Goal: Transaction & Acquisition: Purchase product/service

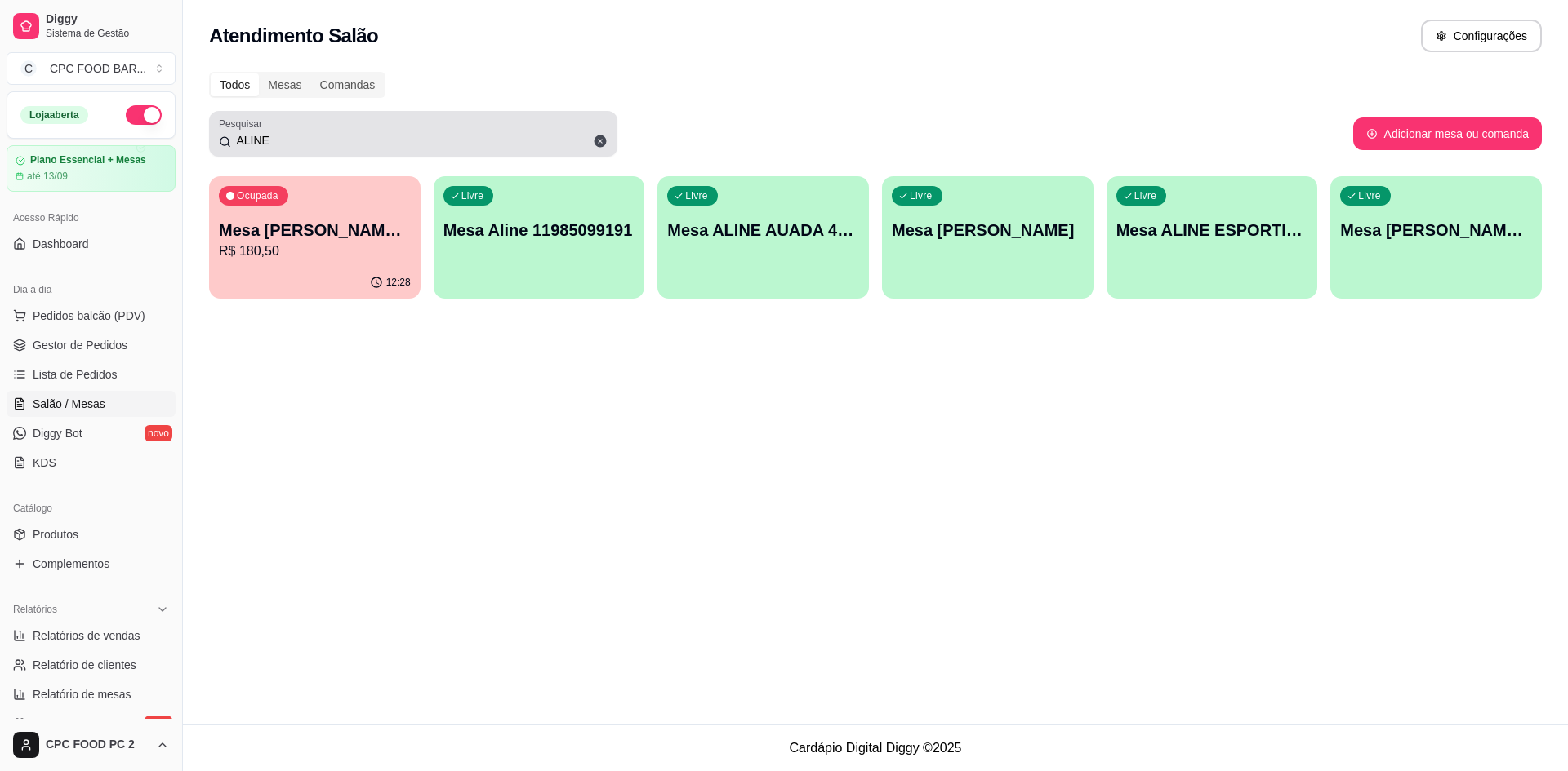
click at [282, 134] on input "ALINE" at bounding box center [419, 140] width 376 height 16
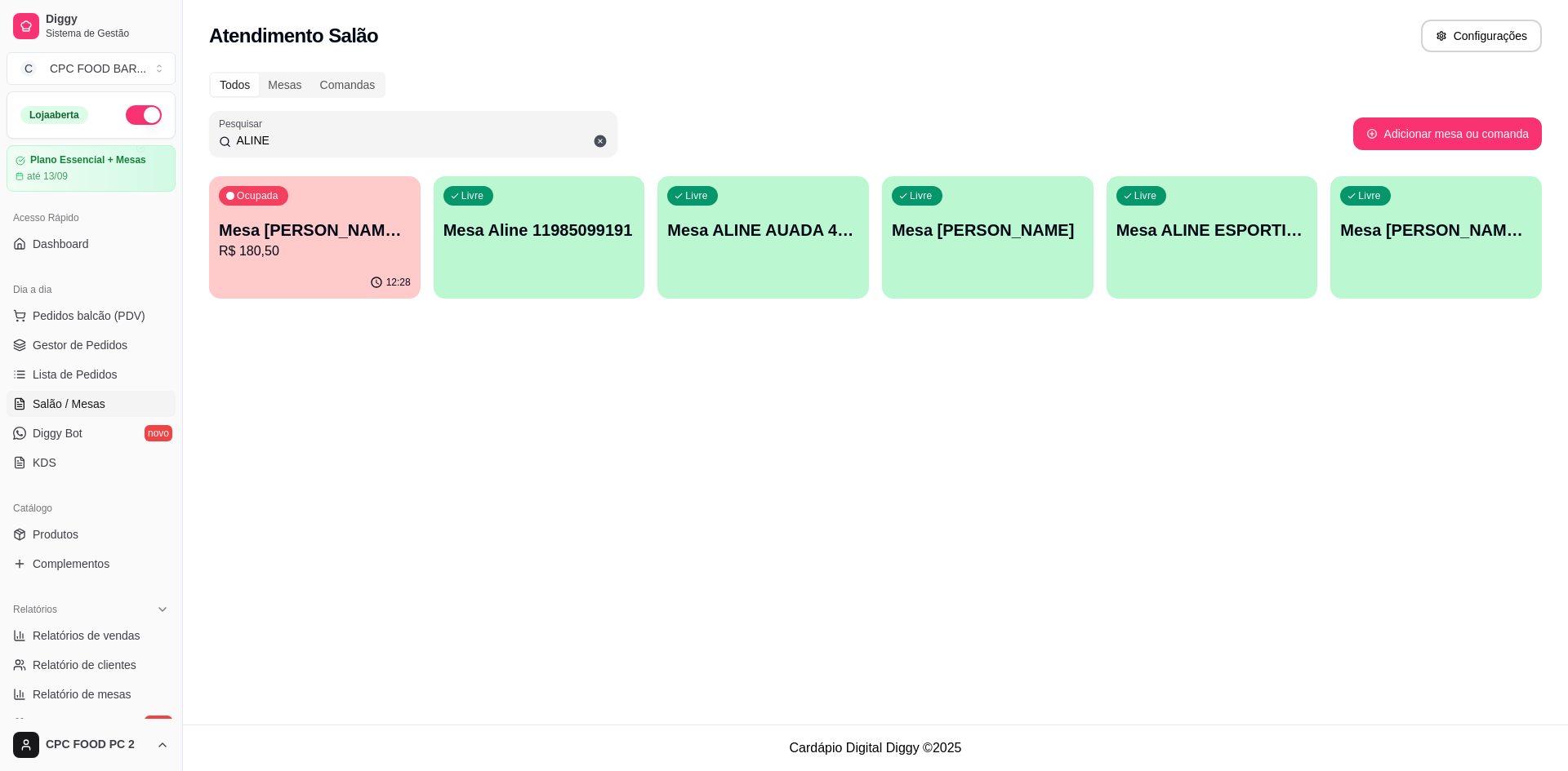
click at [282, 134] on input "ALINE" at bounding box center [419, 140] width 376 height 16
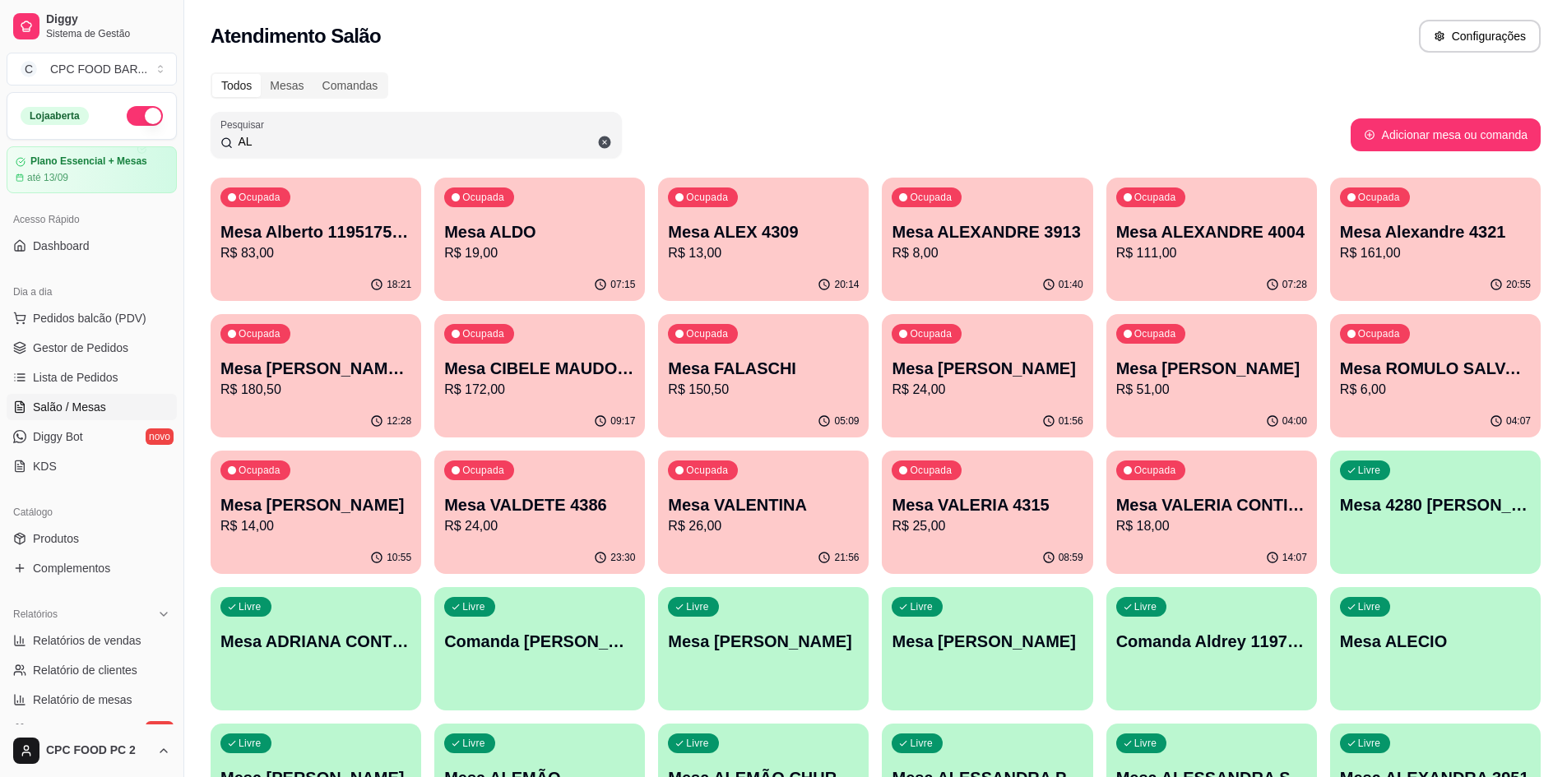
type input "A"
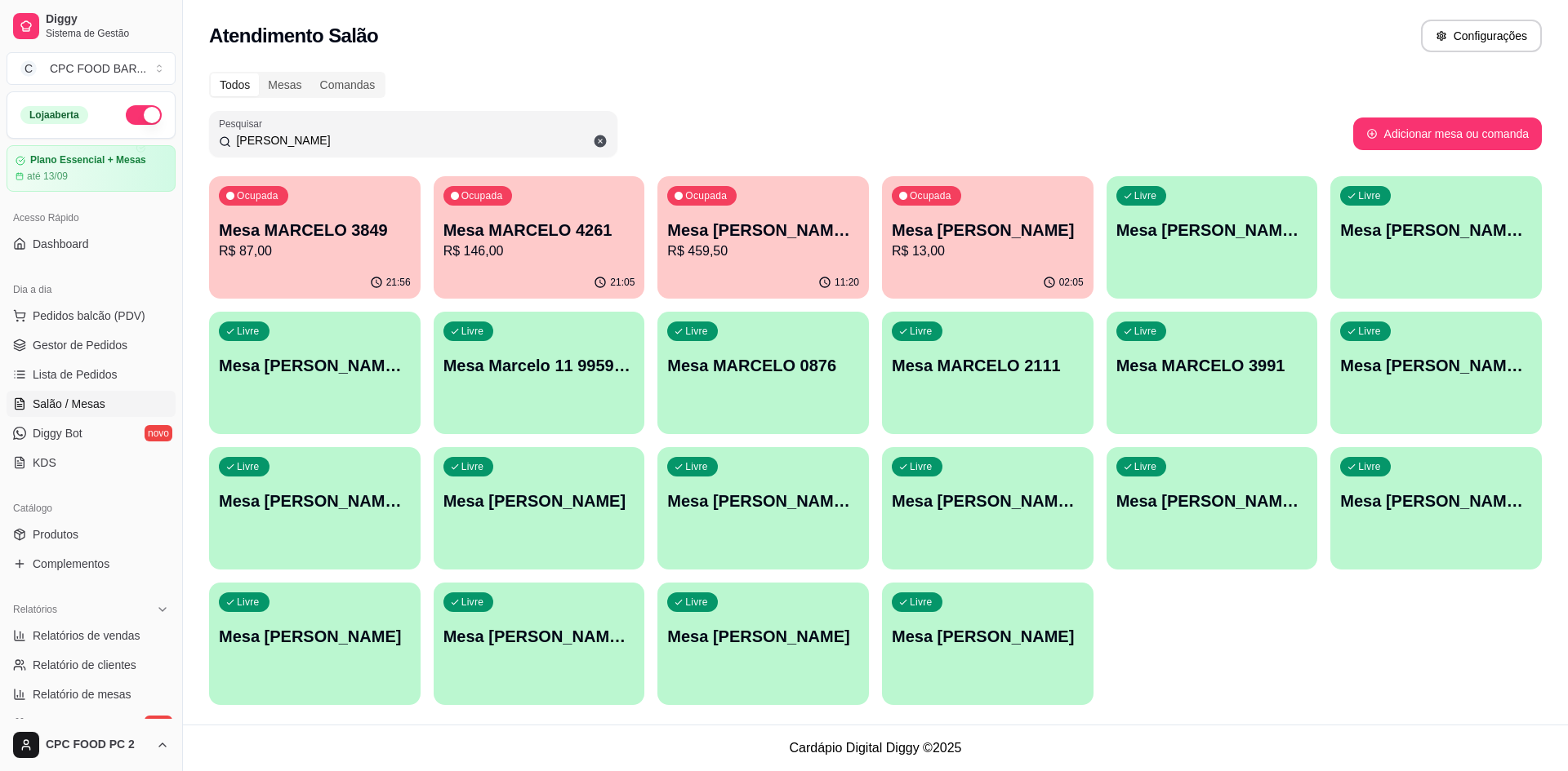
type input "[PERSON_NAME]"
click at [773, 274] on div "11:20" at bounding box center [763, 281] width 204 height 31
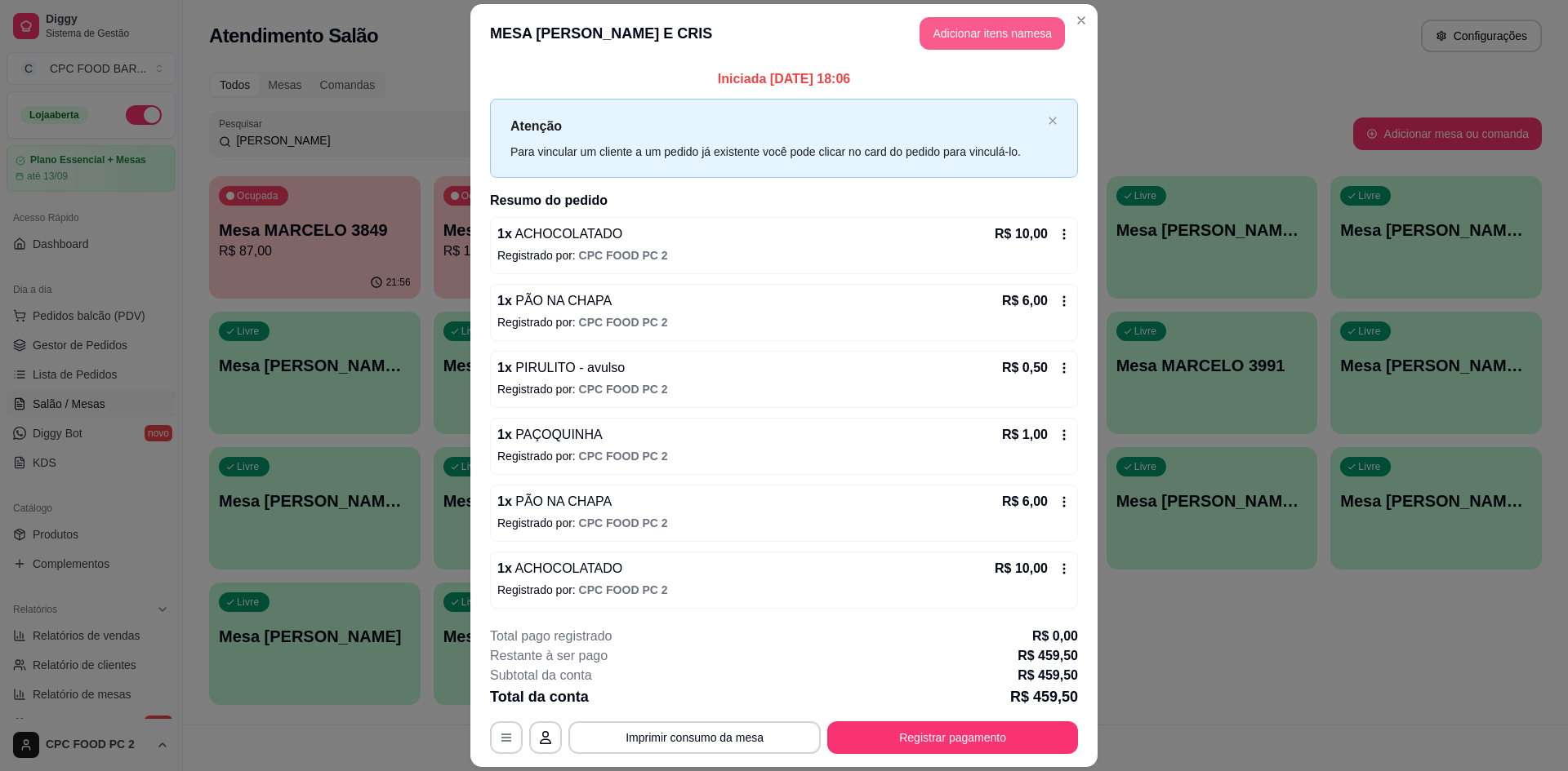
click at [987, 26] on button "Adicionar itens na mesa" at bounding box center [991, 33] width 145 height 33
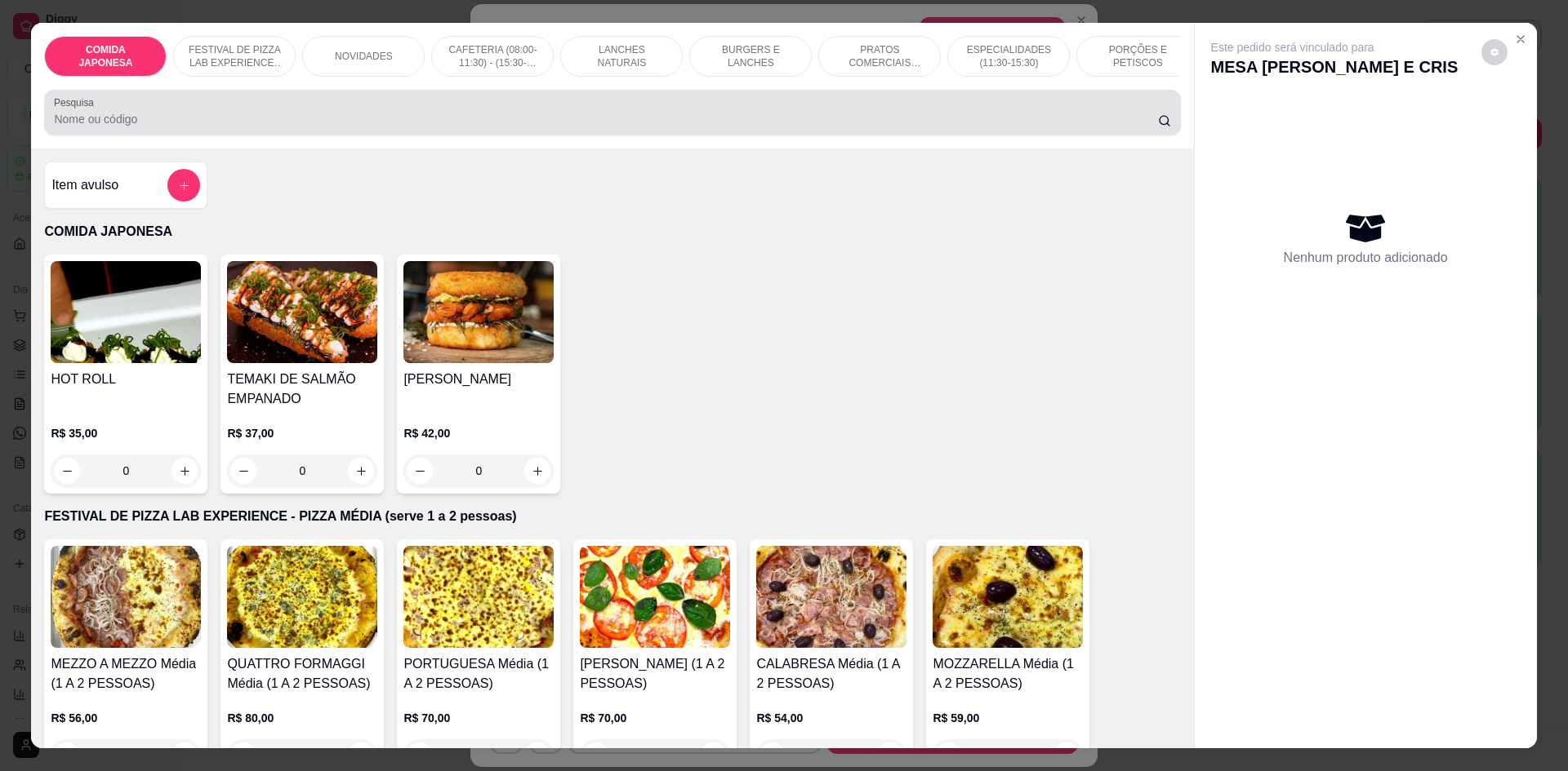
click at [563, 127] on input "Pesquisa" at bounding box center [604, 119] width 1103 height 16
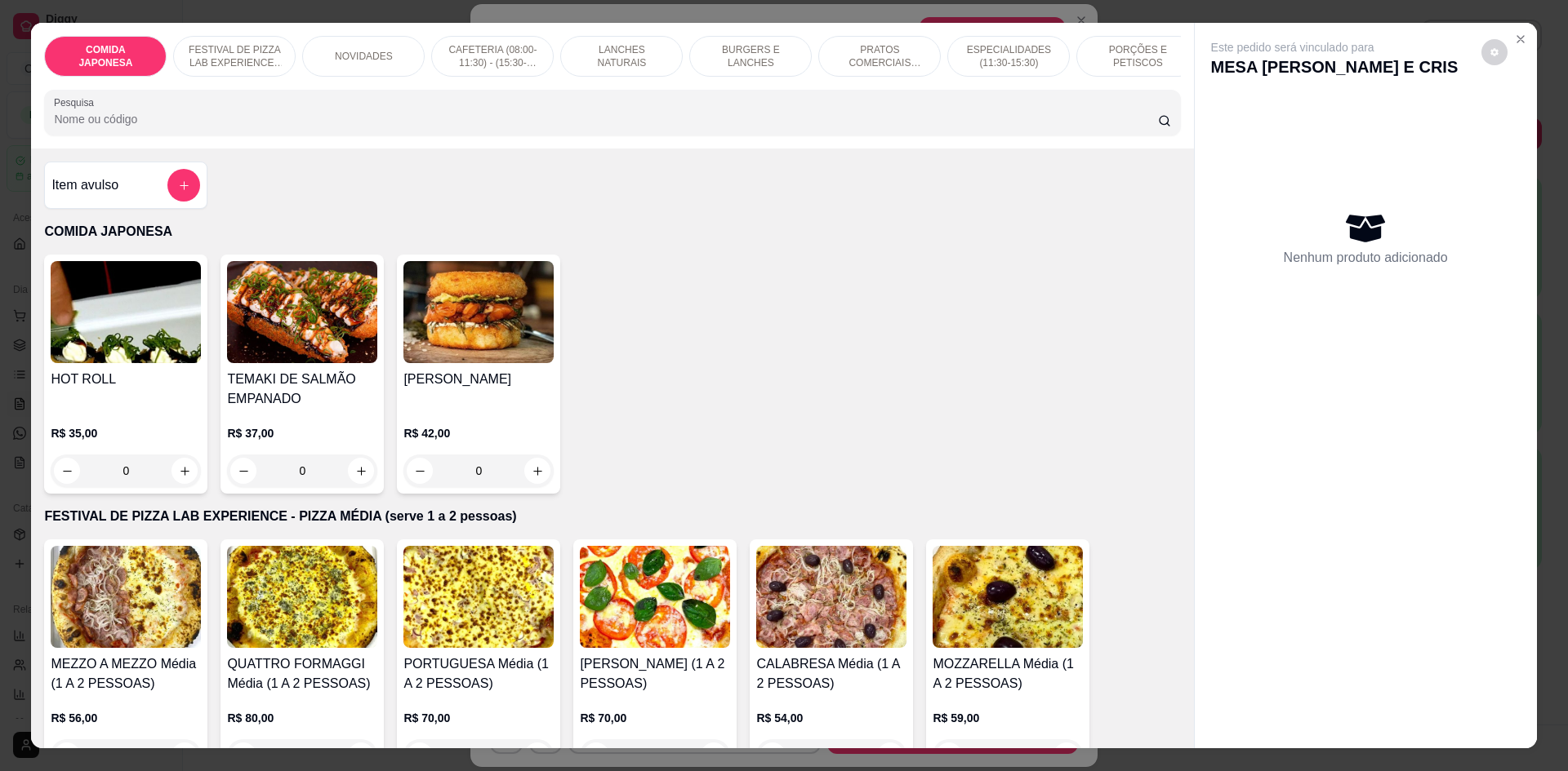
click at [511, 117] on div at bounding box center [611, 112] width 1116 height 33
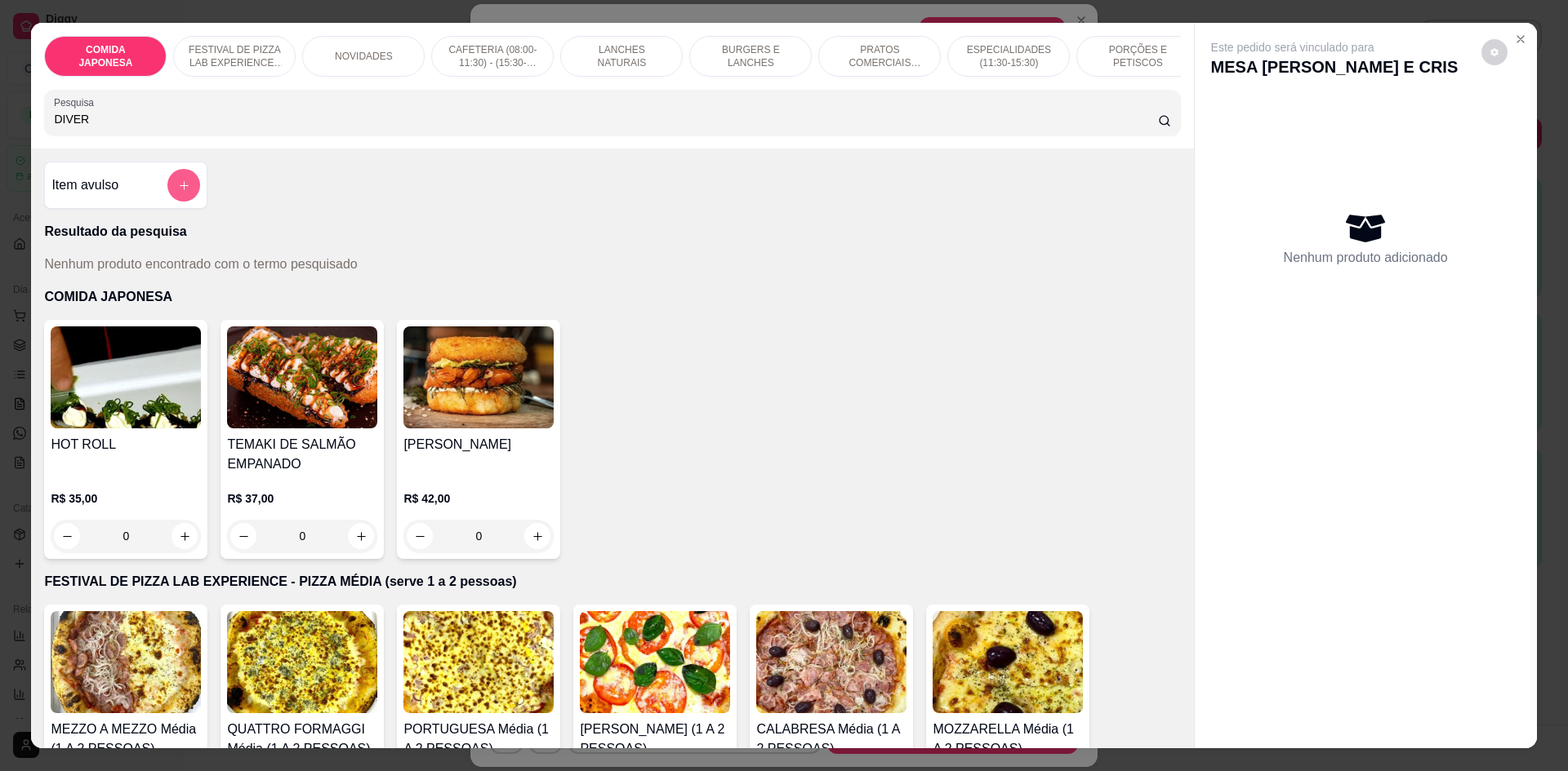
type input "DIVER"
click at [179, 192] on icon "add-separate-item" at bounding box center [184, 186] width 12 height 12
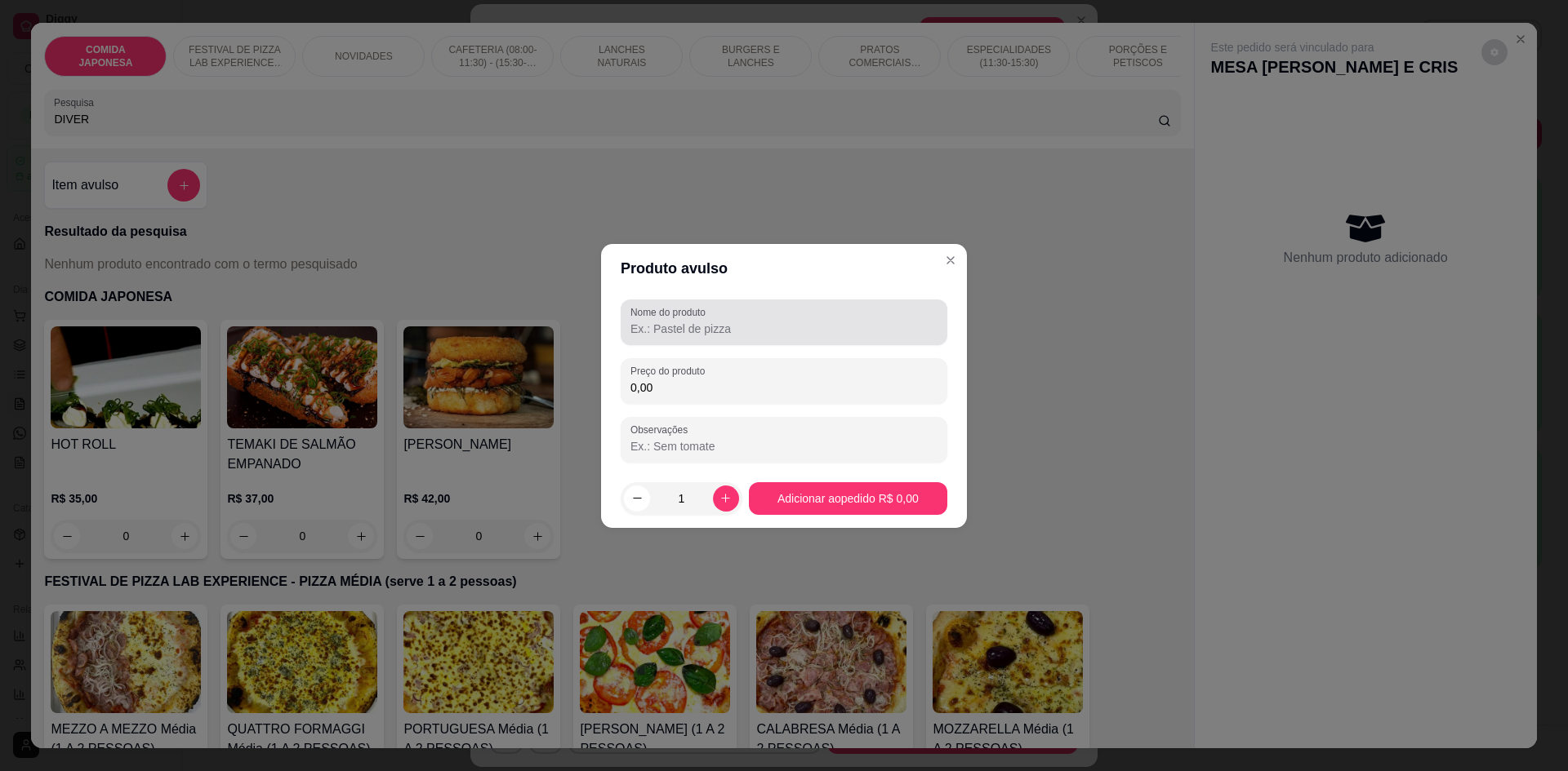
click at [651, 332] on input "Nome do produto" at bounding box center [783, 328] width 307 height 16
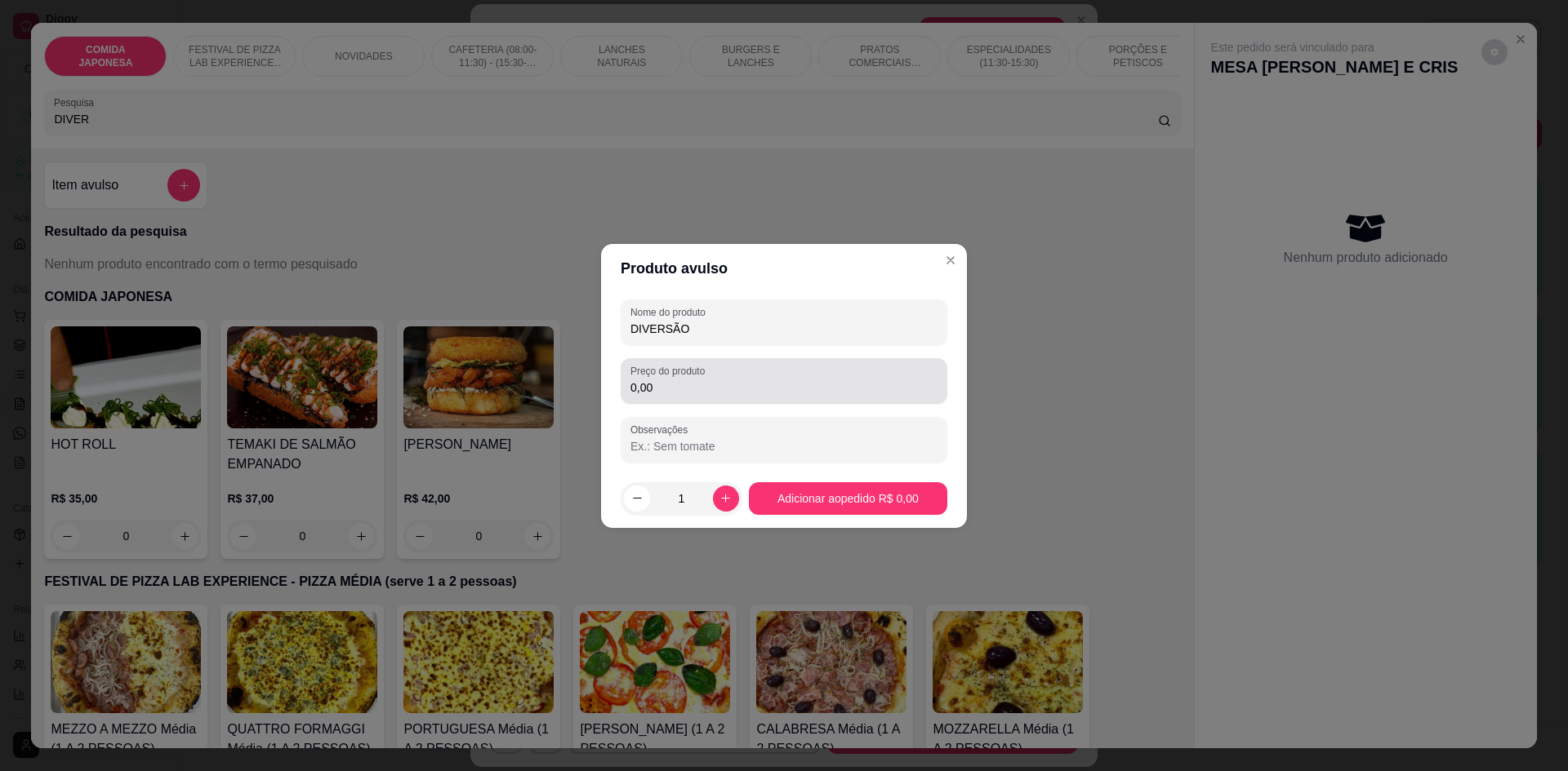
type input "DIVERSÃO"
click at [677, 395] on input "0,00" at bounding box center [783, 388] width 307 height 16
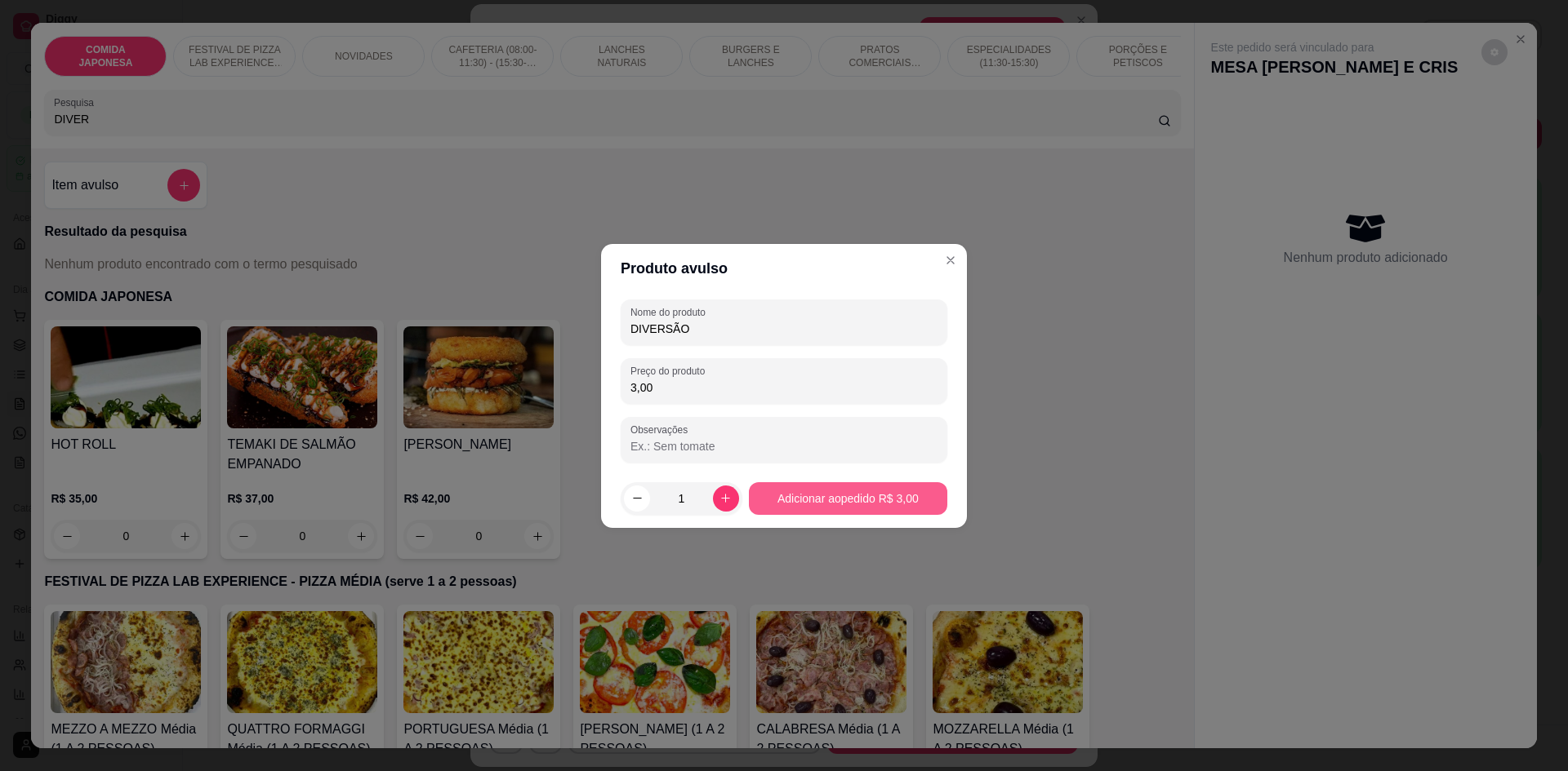
type input "3,00"
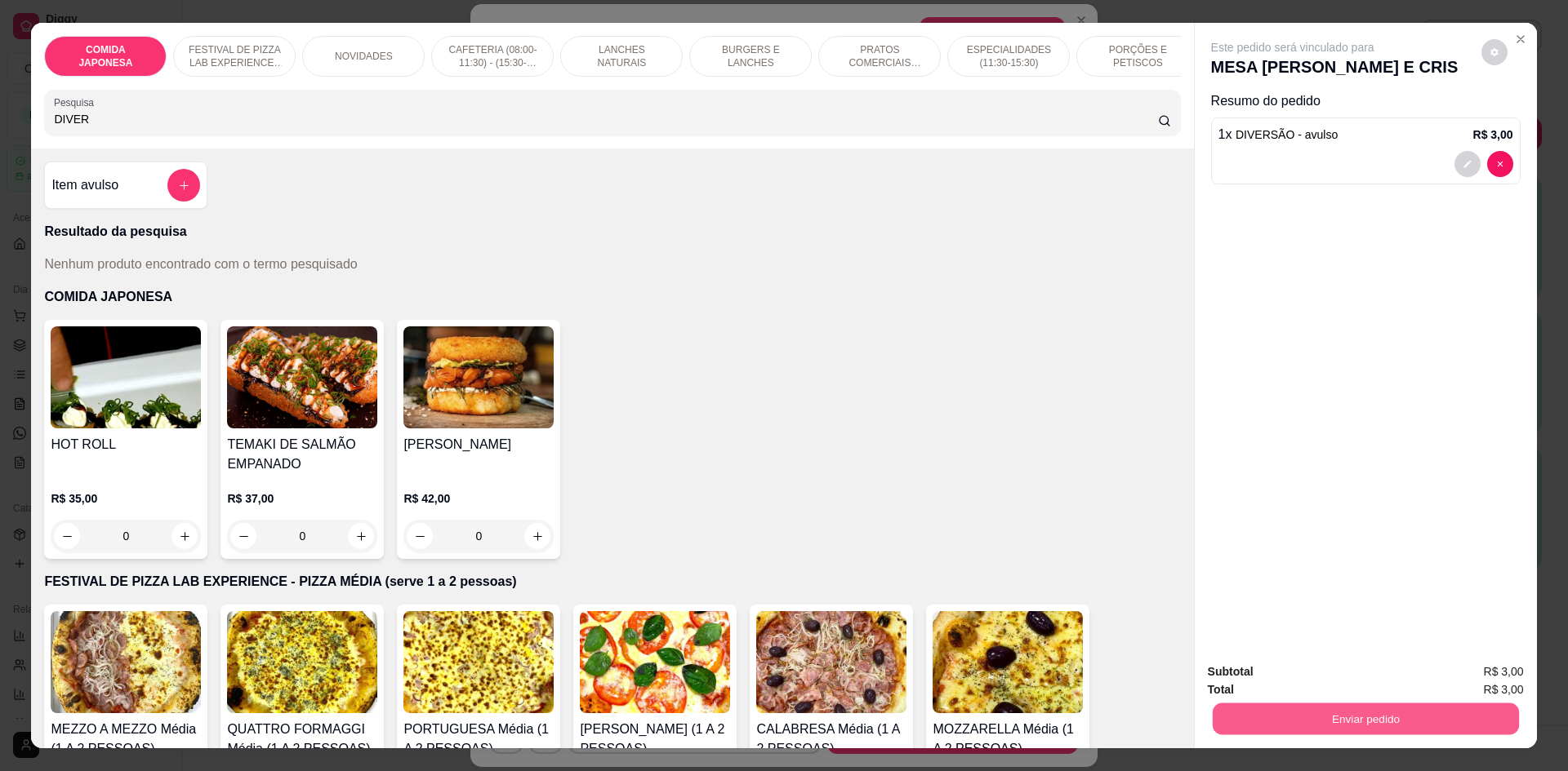
click at [1309, 724] on button "Enviar pedido" at bounding box center [1365, 718] width 307 height 32
click at [1304, 681] on button "Não registrar e enviar pedido" at bounding box center [1311, 679] width 165 height 30
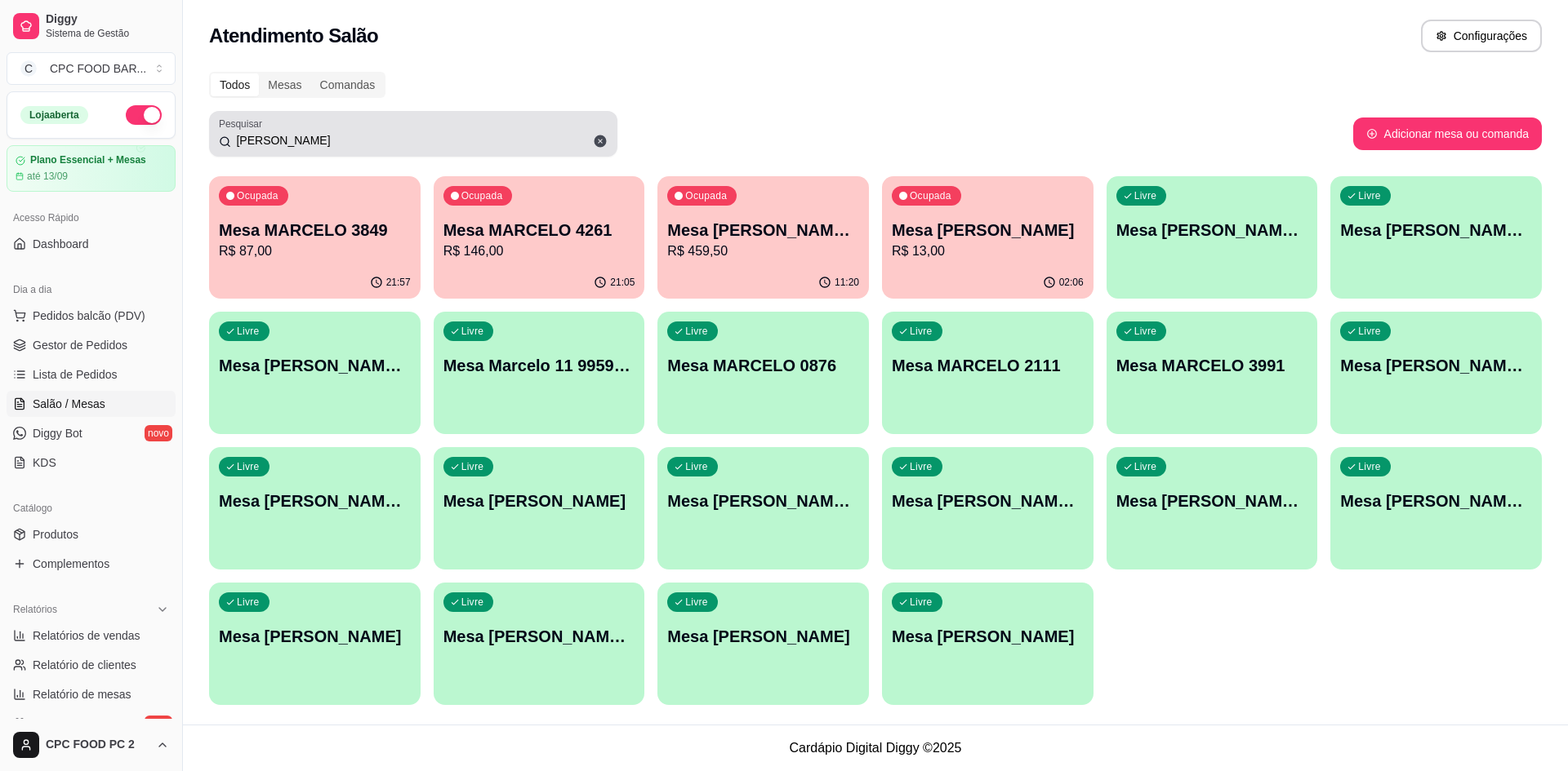
click at [546, 140] on input "[PERSON_NAME]" at bounding box center [419, 140] width 376 height 16
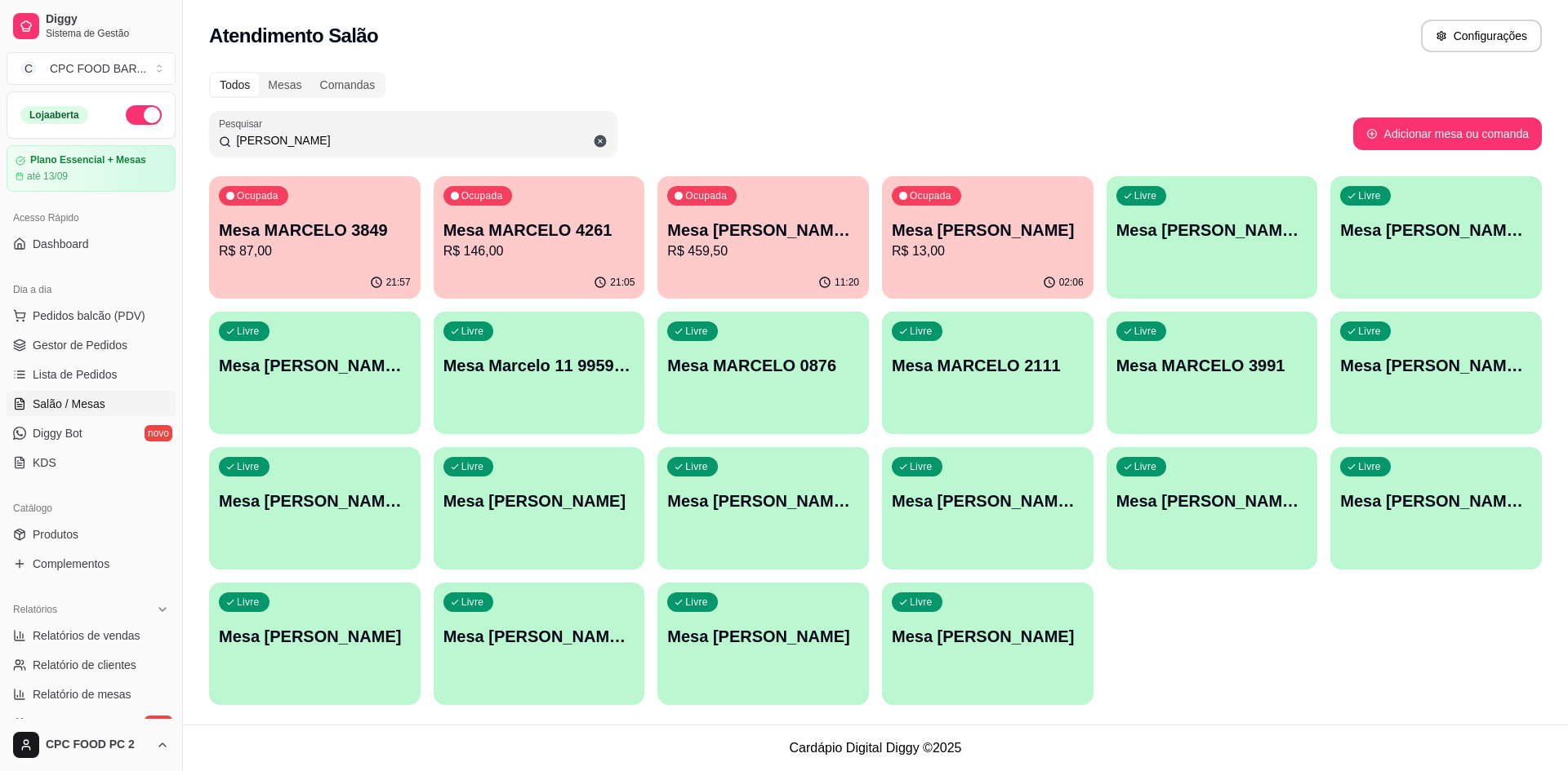
click at [546, 140] on input "[PERSON_NAME]" at bounding box center [419, 140] width 376 height 16
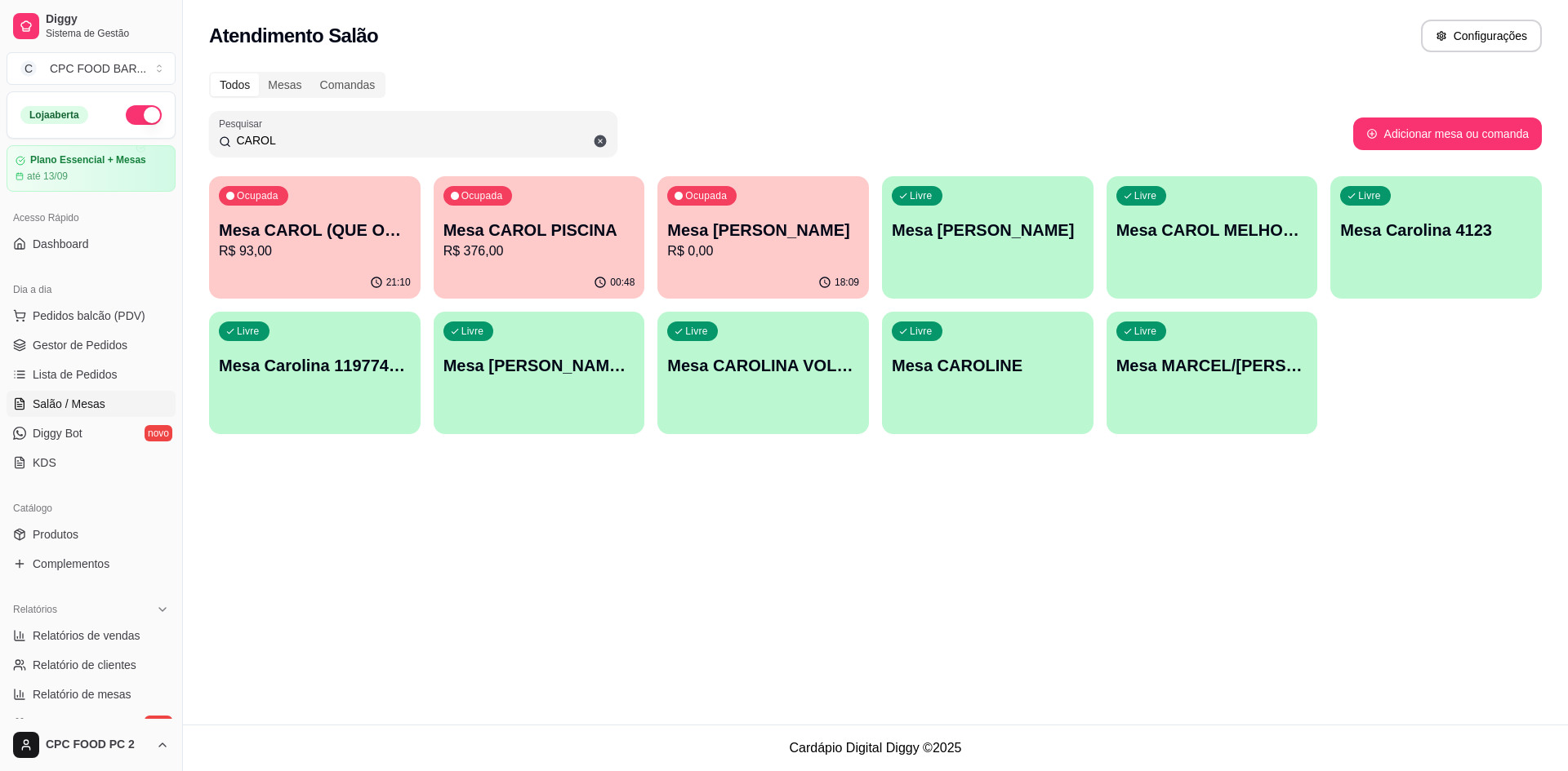
type input "CAROL"
click at [552, 265] on div "Ocupada Mesa CAROL PISCINA R$ 376,00" at bounding box center [539, 221] width 211 height 90
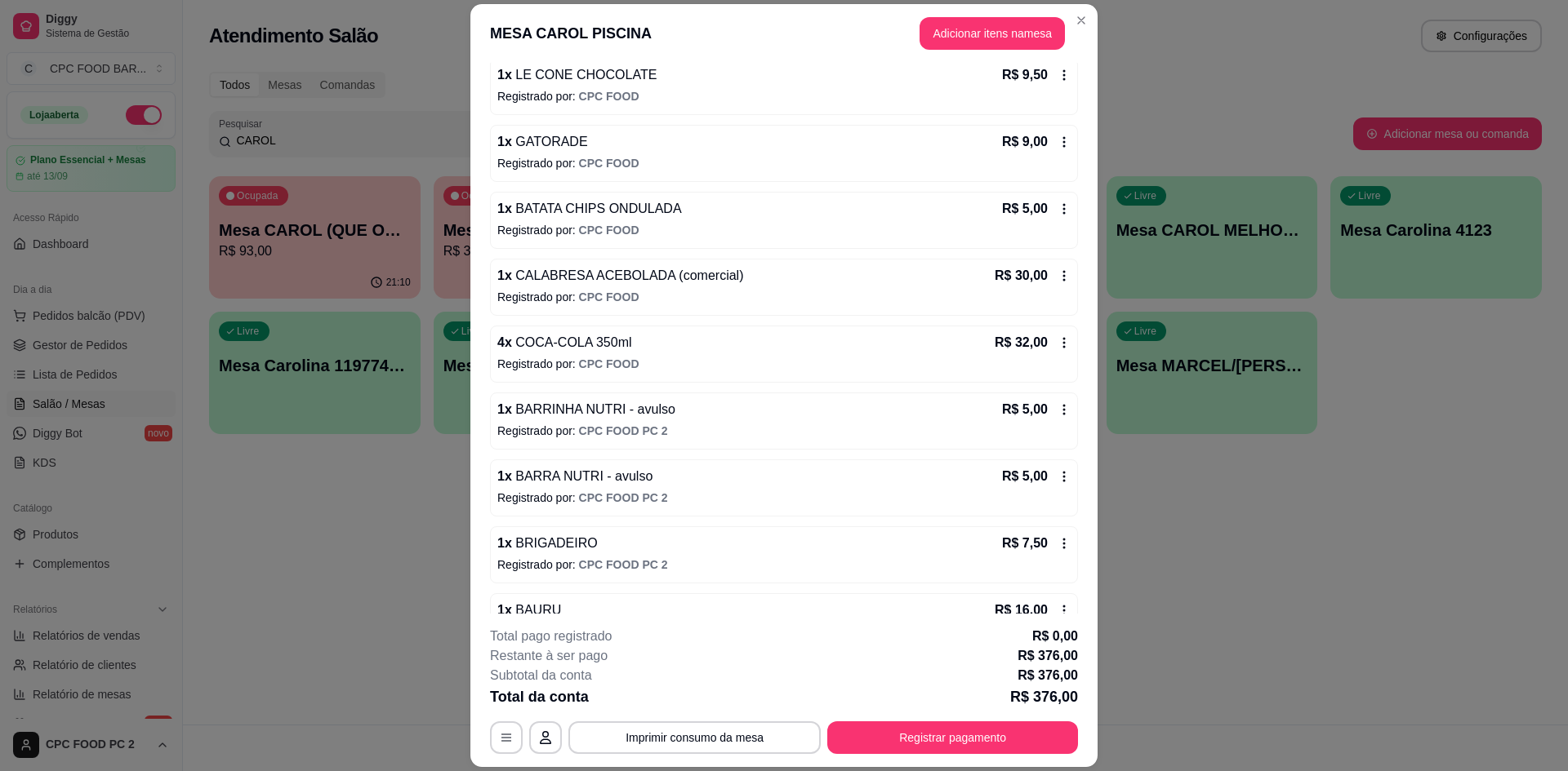
scroll to position [1474, 0]
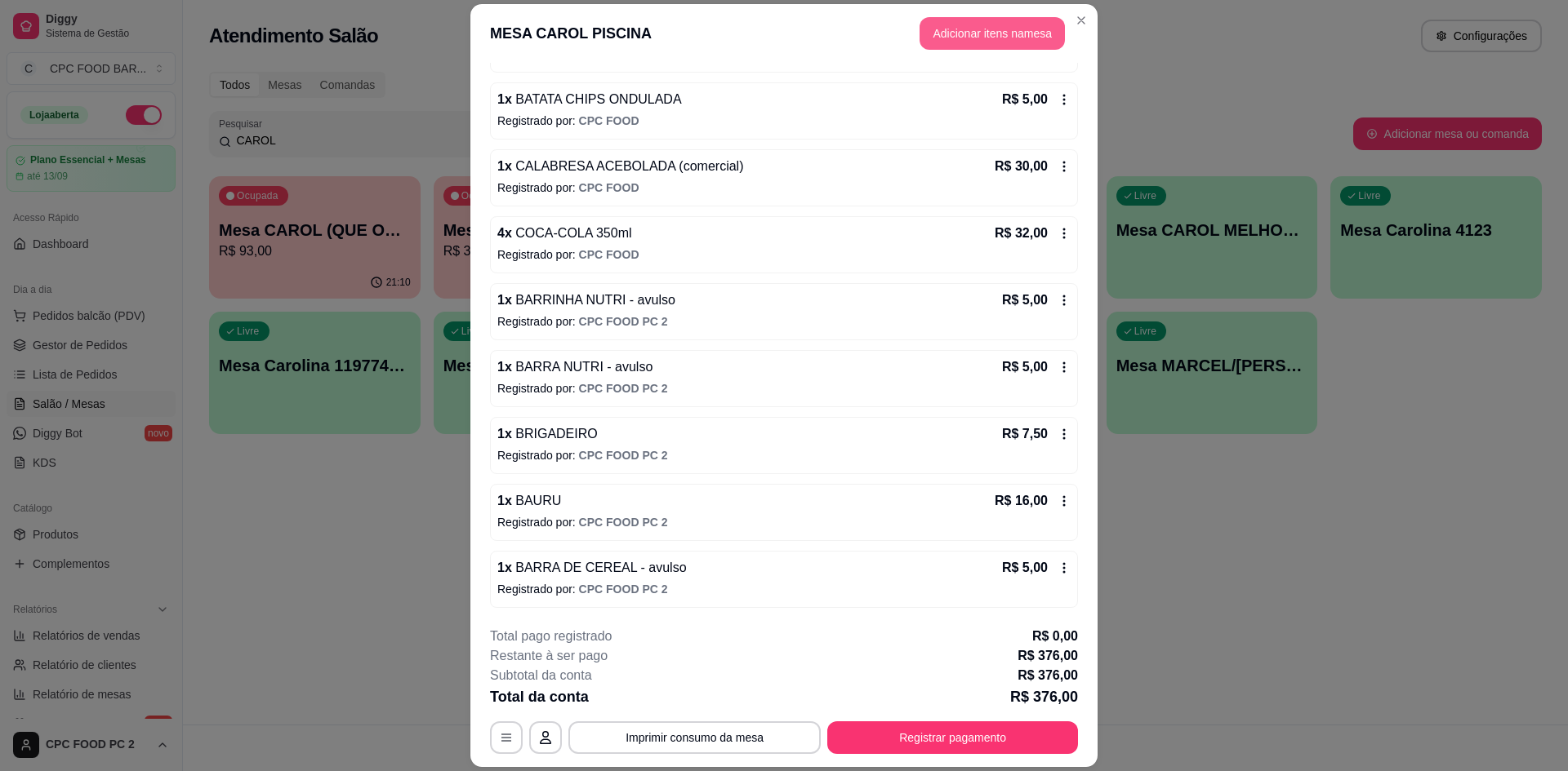
click at [964, 33] on button "Adicionar itens na mesa" at bounding box center [991, 33] width 145 height 33
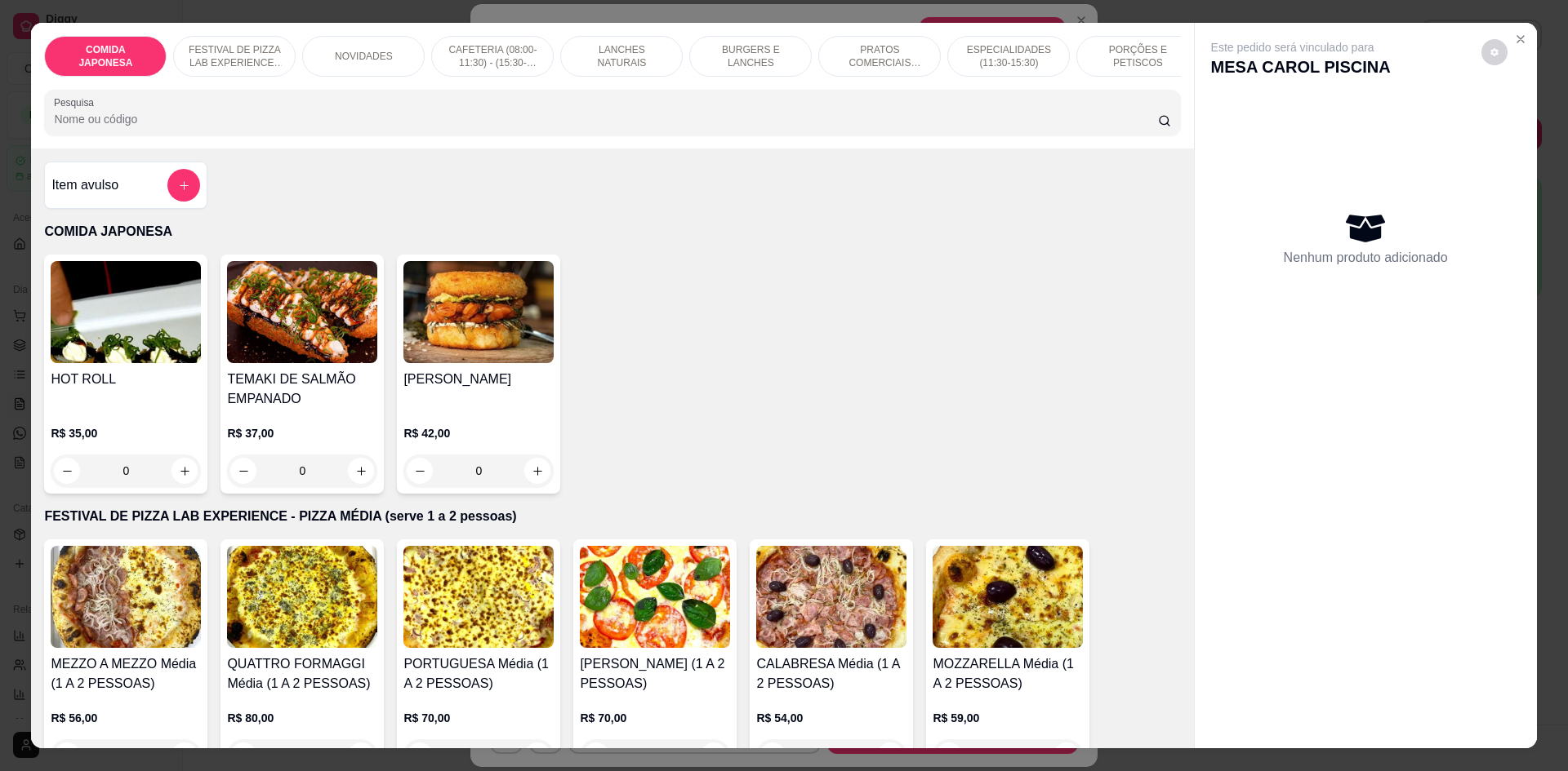
click at [689, 125] on input "Pesquisa" at bounding box center [604, 119] width 1103 height 16
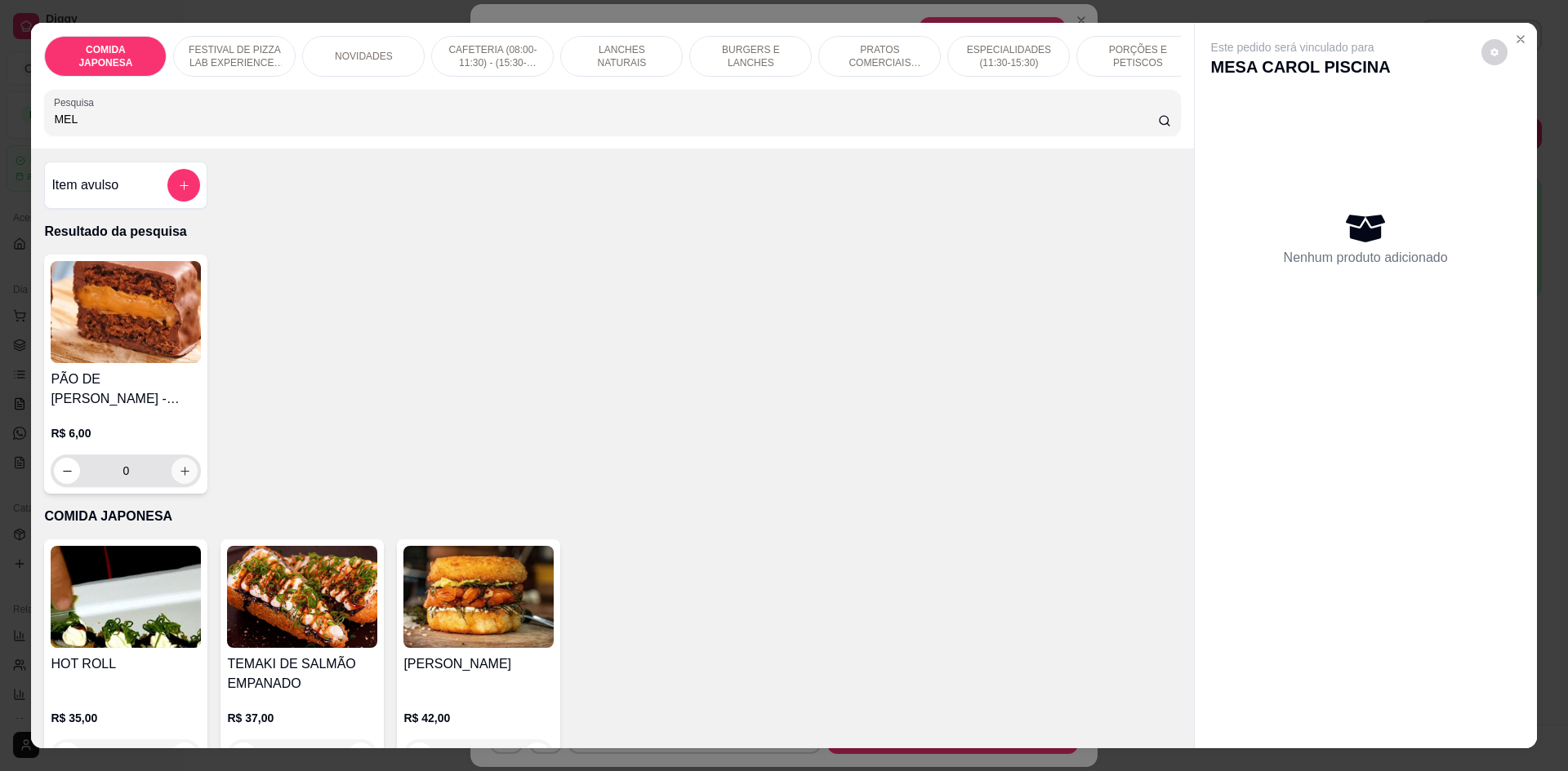
type input "MEL"
click at [179, 484] on button "increase-product-quantity" at bounding box center [186, 471] width 26 height 26
type input "1"
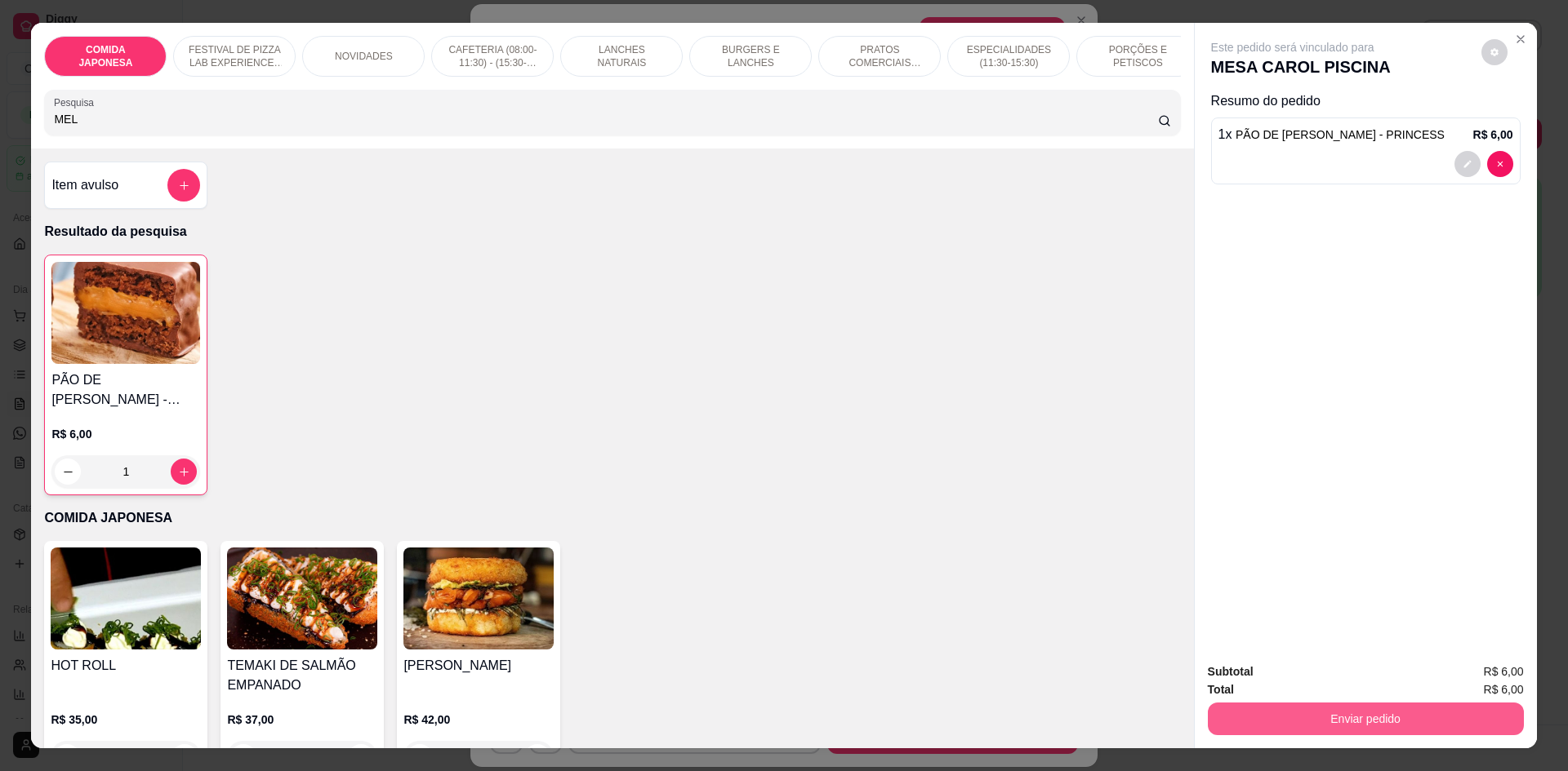
click at [1372, 709] on button "Enviar pedido" at bounding box center [1366, 718] width 316 height 33
click at [1362, 677] on button "Não registrar e enviar pedido" at bounding box center [1311, 679] width 170 height 31
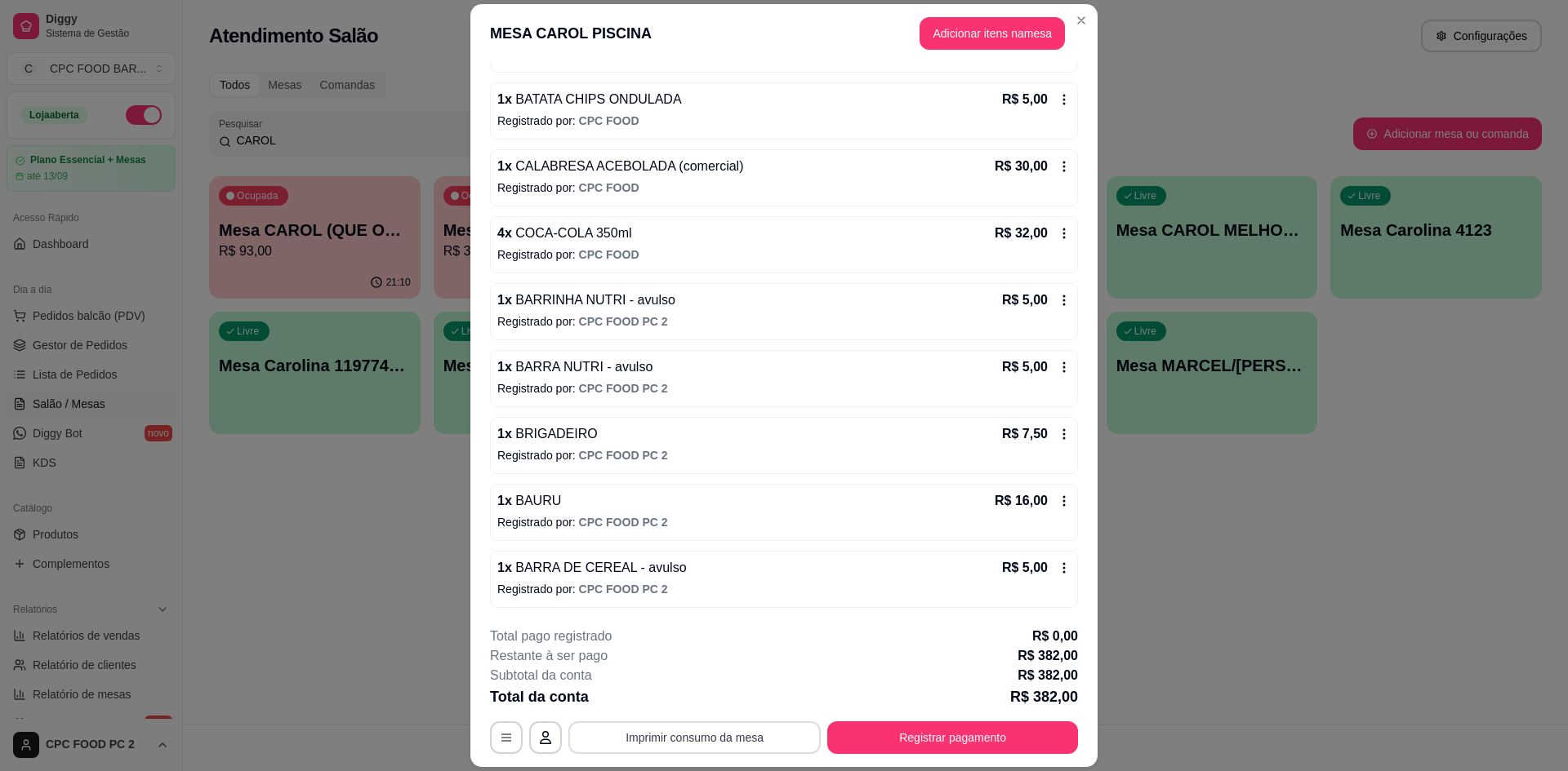
click at [682, 734] on button "Imprimir consumo da mesa" at bounding box center [695, 737] width 252 height 33
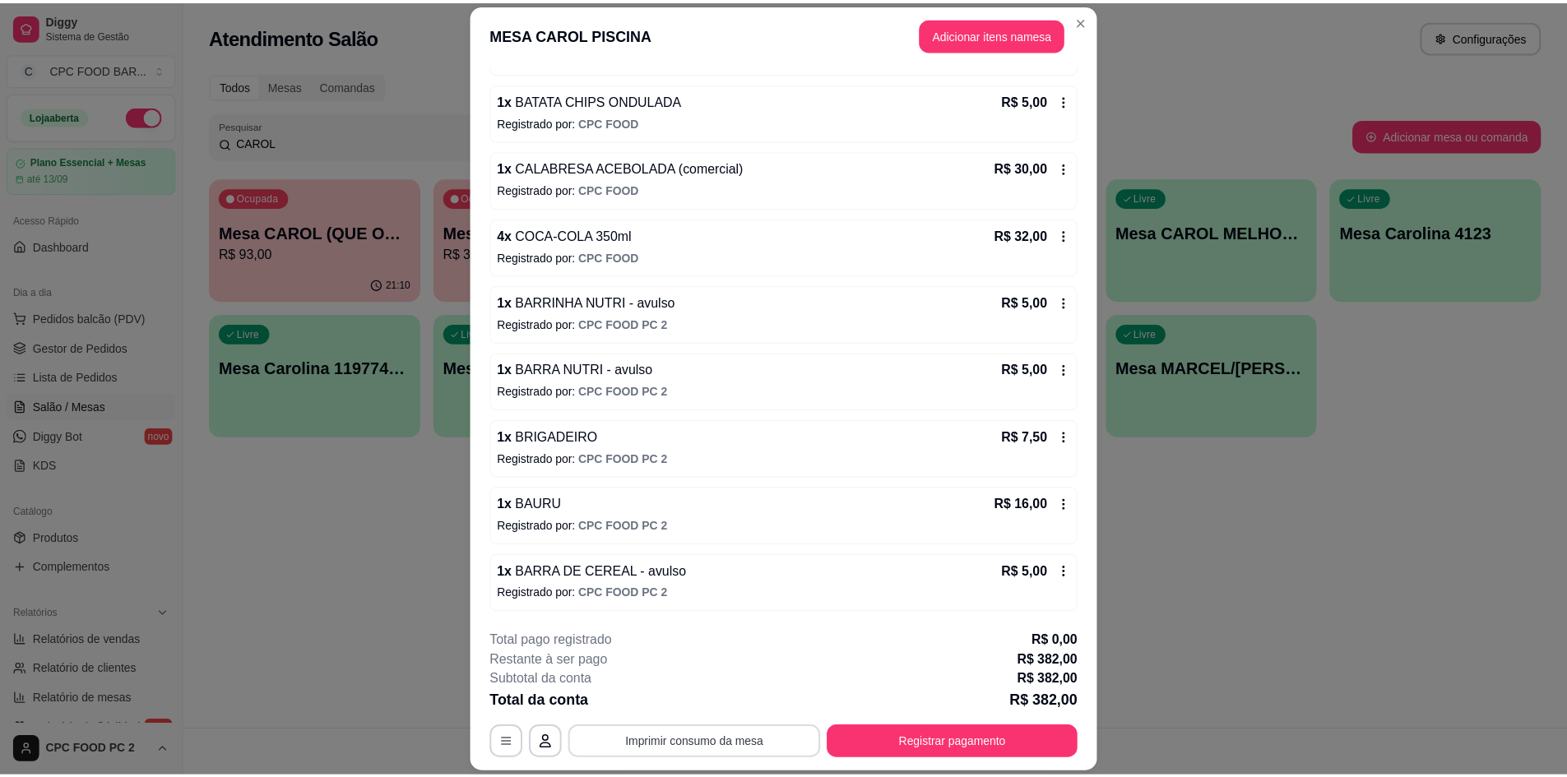
scroll to position [0, 0]
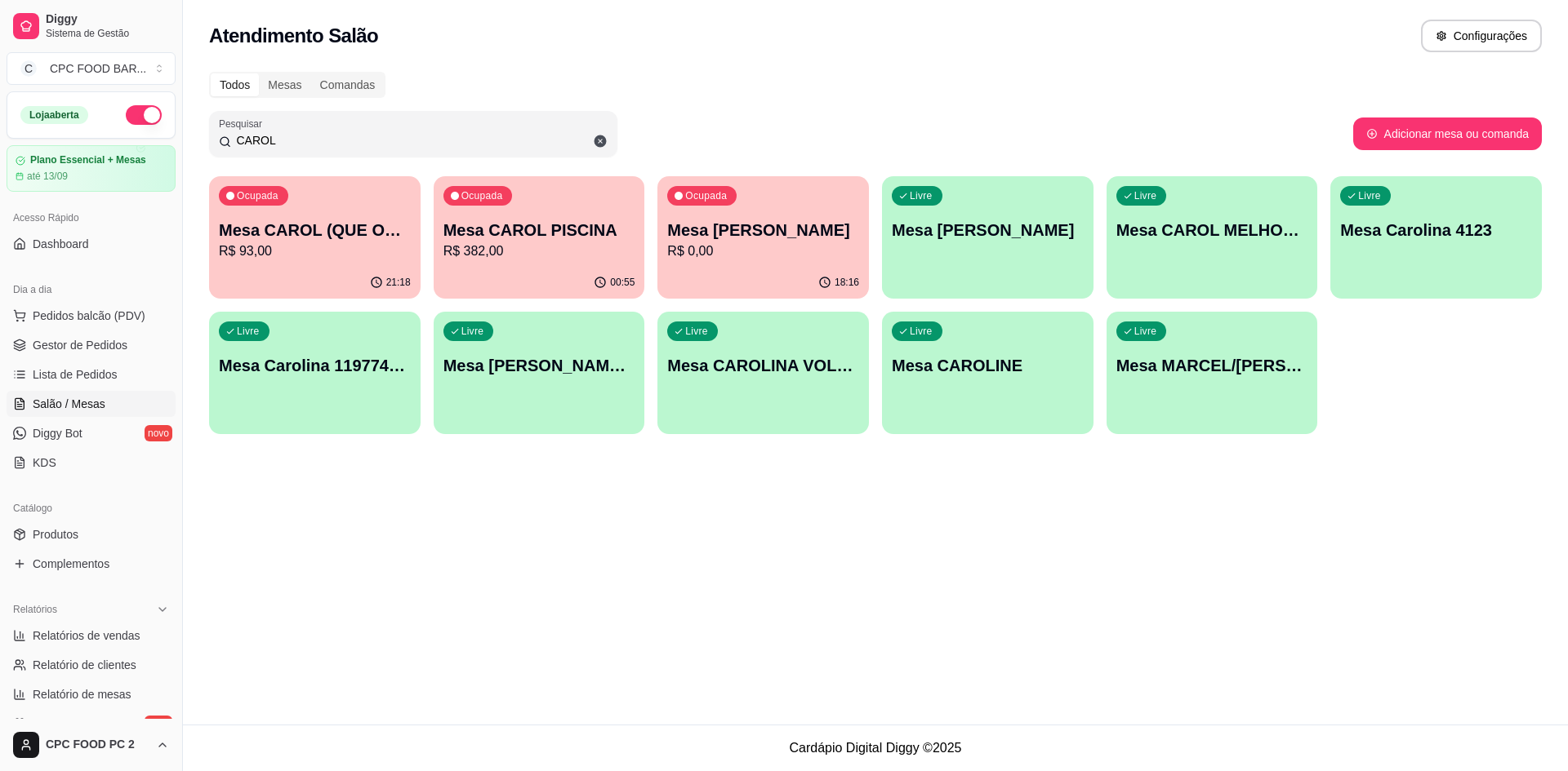
click at [283, 134] on input "CAROL" at bounding box center [419, 140] width 376 height 16
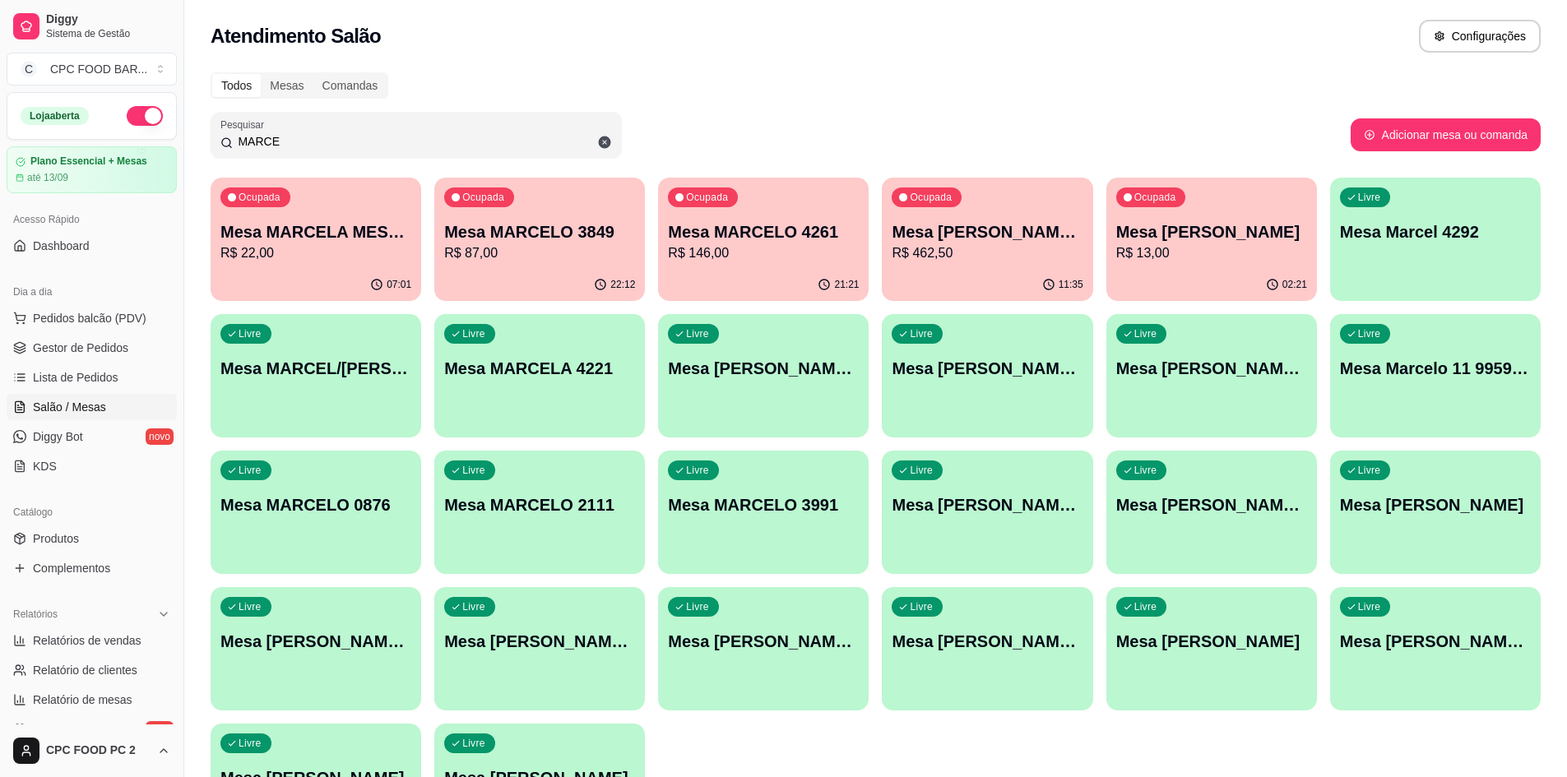
type input "MARCE"
click at [1006, 219] on div "Ocupada Mesa [PERSON_NAME] E CRIS R$ 462,50" at bounding box center [987, 223] width 211 height 91
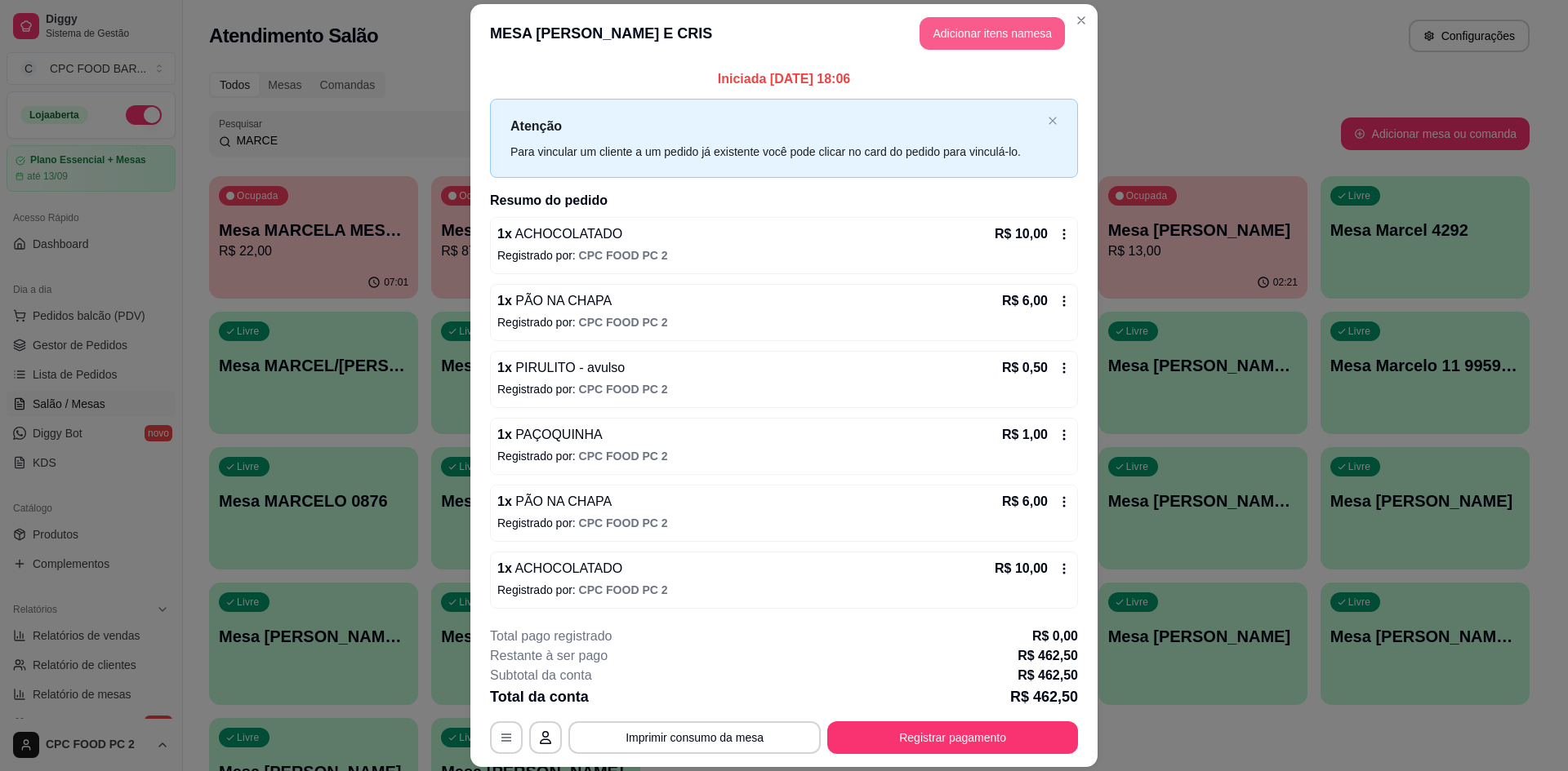
click at [1029, 40] on button "Adicionar itens na mesa" at bounding box center [991, 33] width 145 height 33
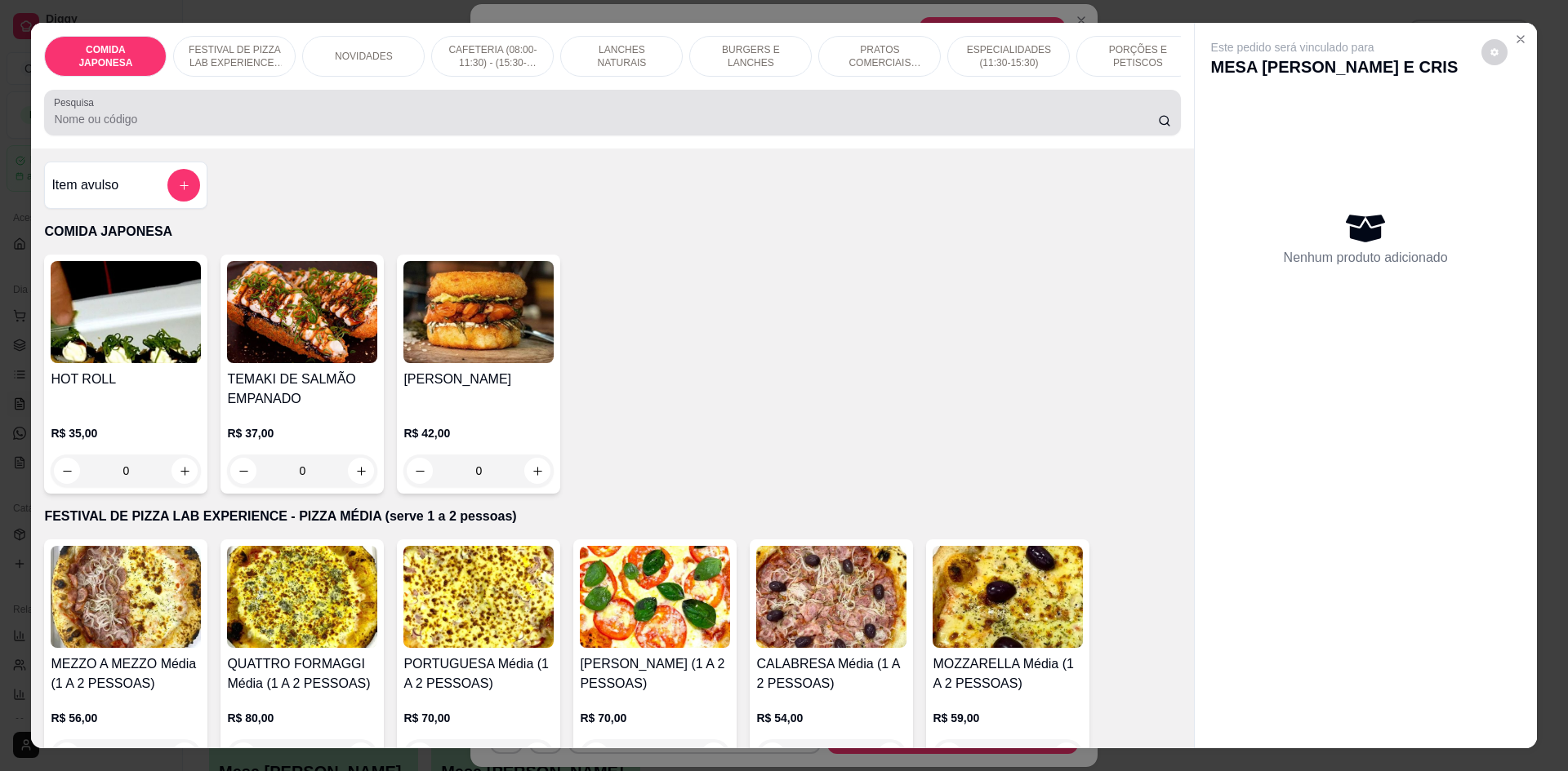
click at [682, 125] on input "Pesquisa" at bounding box center [604, 119] width 1103 height 16
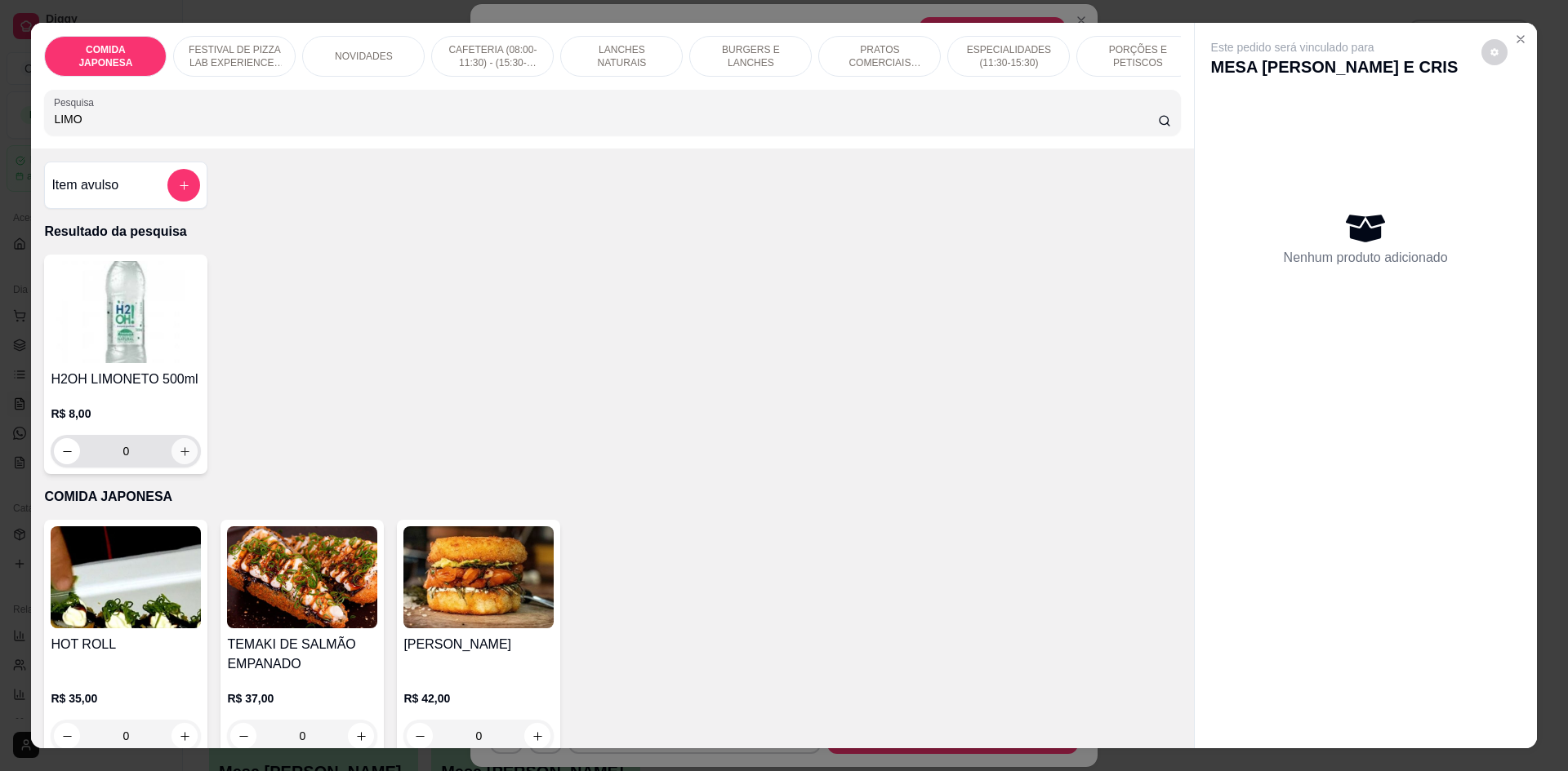
type input "LIMO"
click at [182, 458] on icon "increase-product-quantity" at bounding box center [185, 451] width 12 height 12
type input "1"
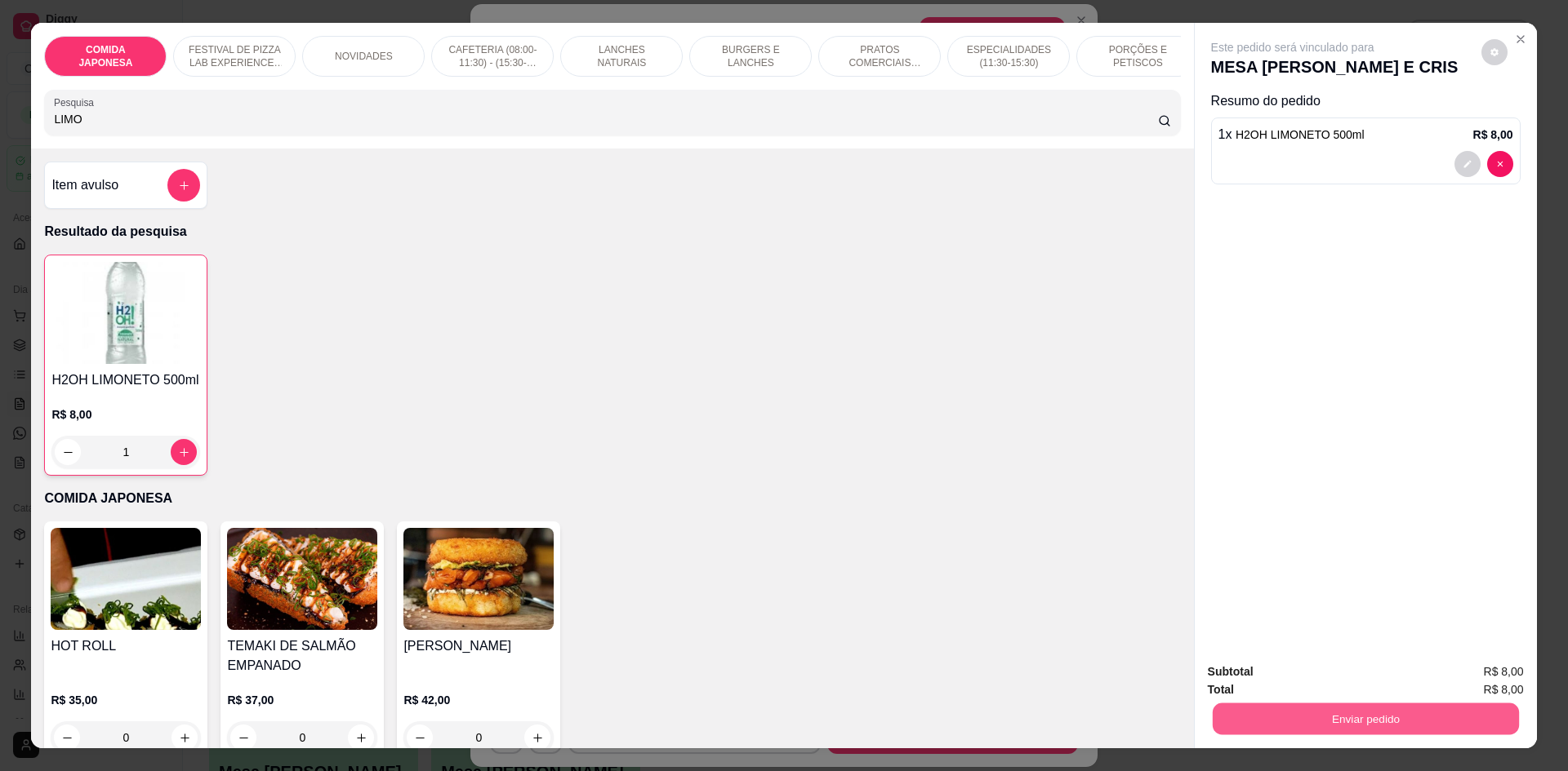
click at [1285, 718] on button "Enviar pedido" at bounding box center [1365, 718] width 307 height 32
click at [1268, 678] on button "Não registrar e enviar pedido" at bounding box center [1311, 679] width 165 height 30
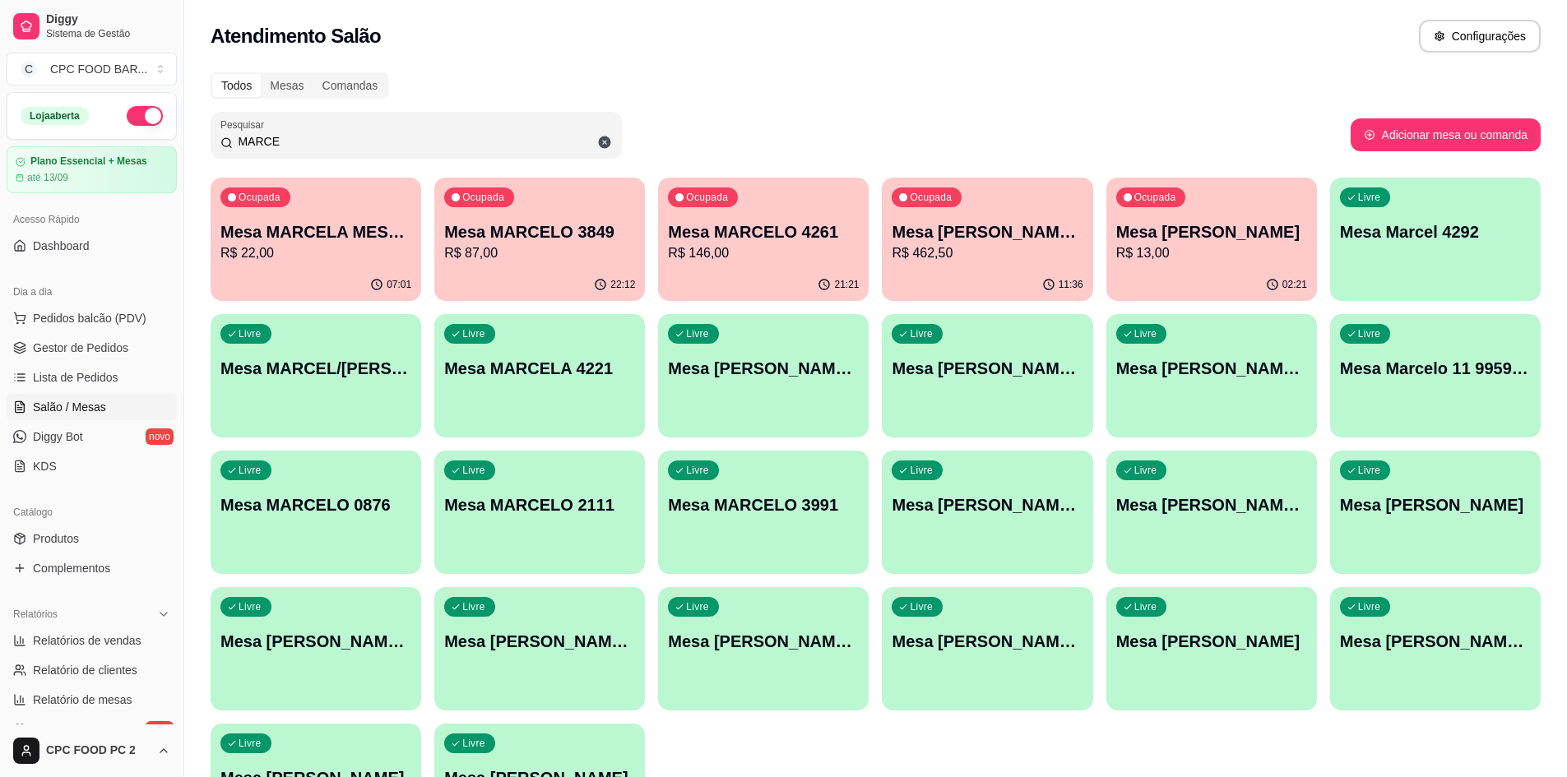
drag, startPoint x: 605, startPoint y: 382, endPoint x: 712, endPoint y: 53, distance: 346.3
click at [712, 53] on div "Atendimento Salão Configurações" at bounding box center [875, 31] width 1383 height 63
